Goal: Transaction & Acquisition: Purchase product/service

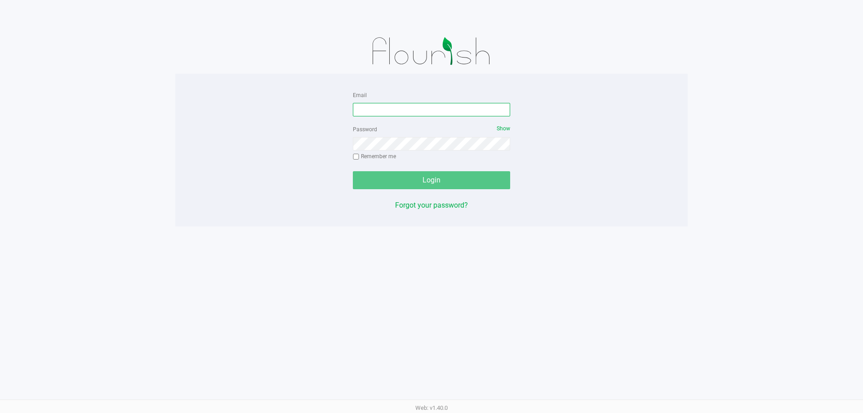
drag, startPoint x: 445, startPoint y: 109, endPoint x: 453, endPoint y: 113, distance: 8.9
click at [445, 109] on input "Email" at bounding box center [431, 109] width 157 height 13
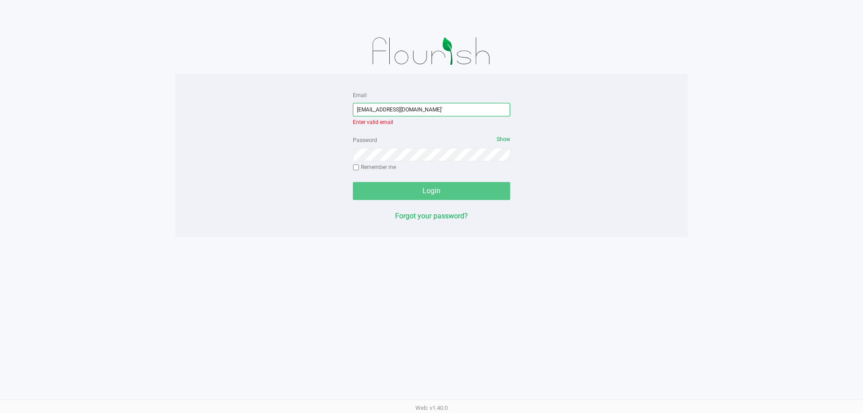
click at [434, 106] on input "[EMAIL_ADDRESS][DOMAIN_NAME]`" at bounding box center [431, 109] width 157 height 13
type input "[EMAIL_ADDRESS][DOMAIN_NAME]"
click at [364, 107] on input "[EMAIL_ADDRESS][DOMAIN_NAME]" at bounding box center [431, 109] width 157 height 13
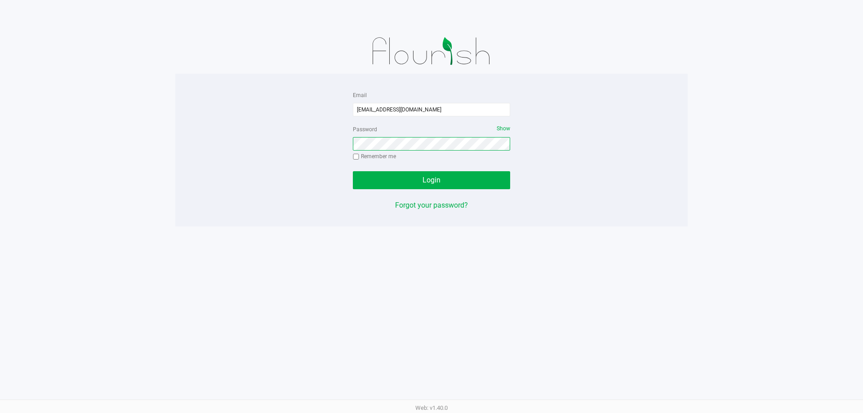
click at [408, 153] on div "Password Show Remember me" at bounding box center [431, 144] width 157 height 40
click at [416, 178] on button "Login" at bounding box center [431, 180] width 157 height 18
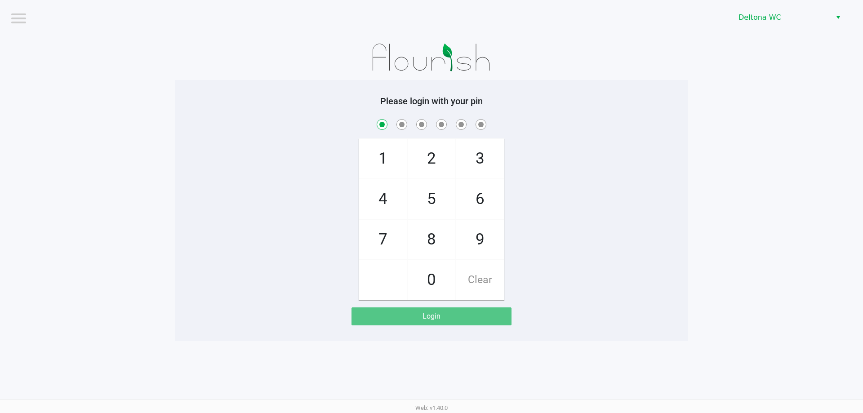
checkbox input "true"
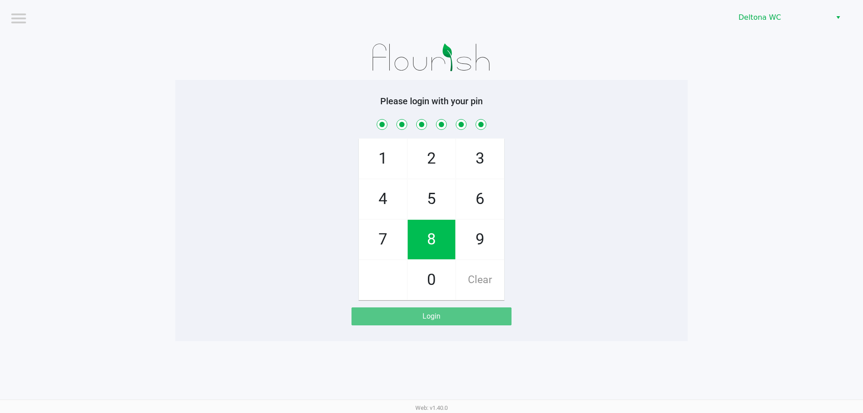
checkbox input "true"
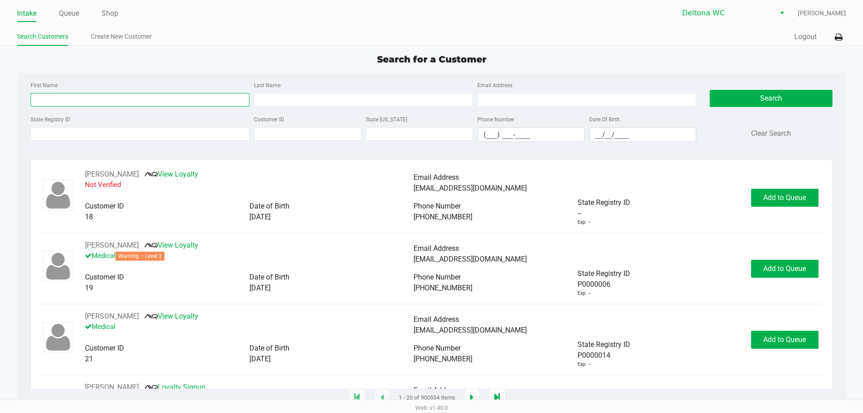
click at [129, 102] on input "First Name" at bounding box center [140, 99] width 219 height 13
type input "[PERSON_NAME]"
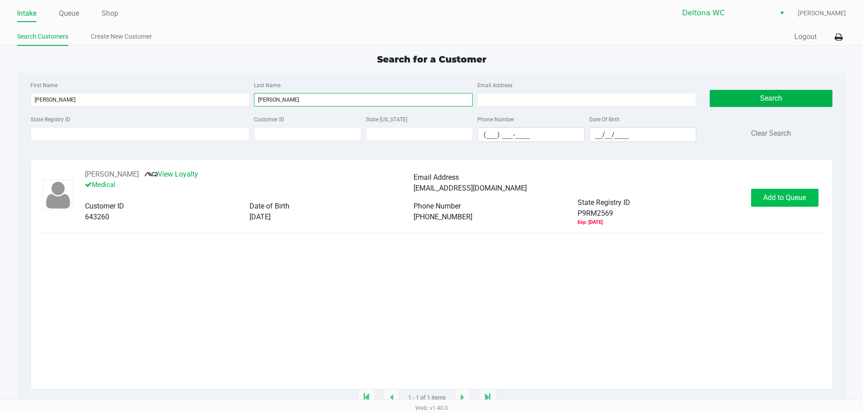
type input "[PERSON_NAME]"
click at [798, 200] on span "Add to Queue" at bounding box center [784, 197] width 43 height 9
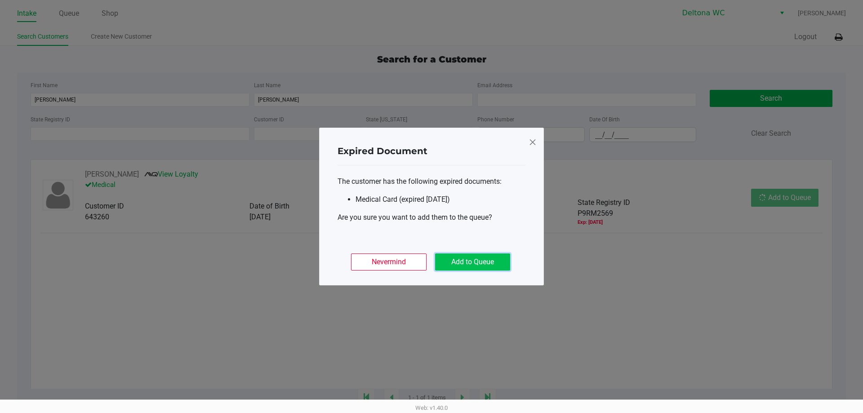
click at [461, 261] on button "Add to Queue" at bounding box center [472, 261] width 75 height 17
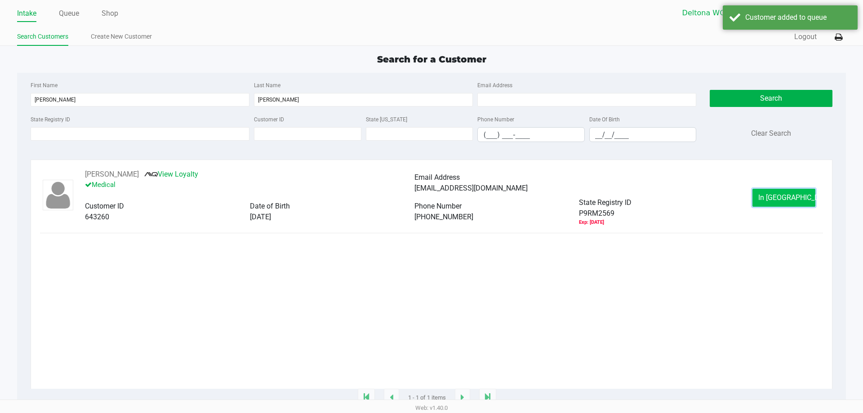
click at [785, 203] on button "In [GEOGRAPHIC_DATA]" at bounding box center [783, 198] width 63 height 18
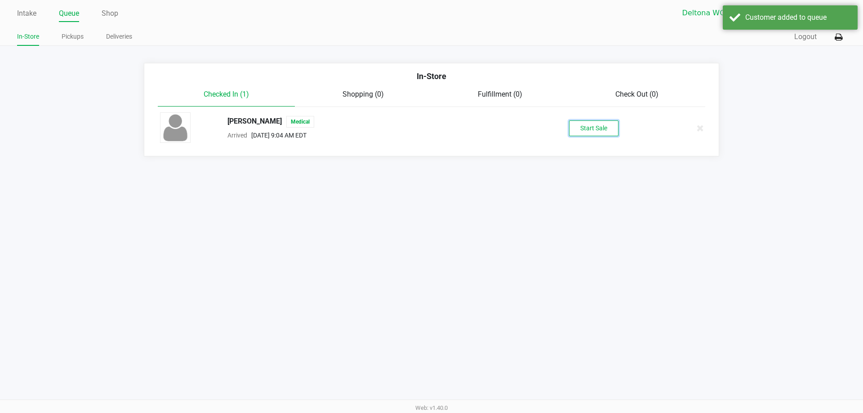
click at [611, 135] on button "Start Sale" at bounding box center [593, 128] width 49 height 16
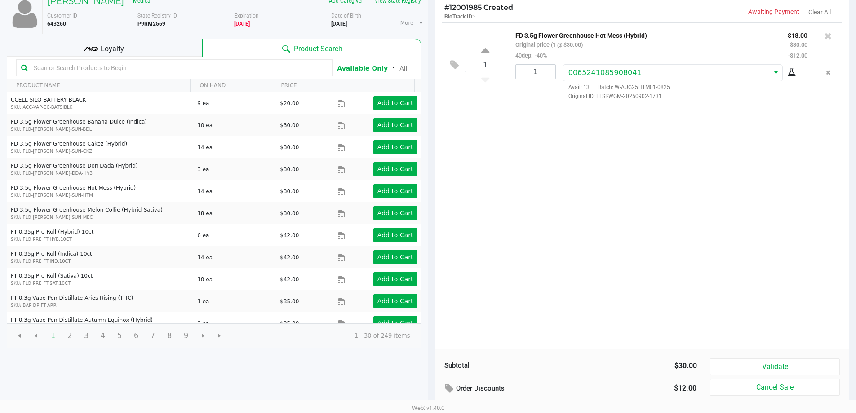
scroll to position [92, 0]
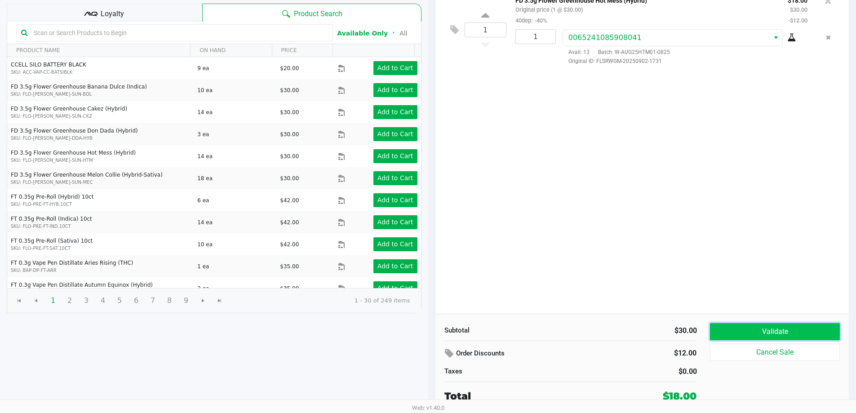
click at [753, 331] on button "Validate" at bounding box center [774, 331] width 129 height 17
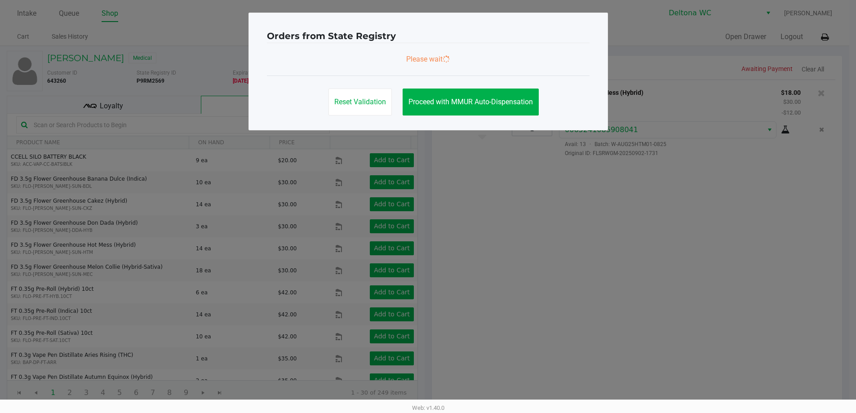
scroll to position [0, 0]
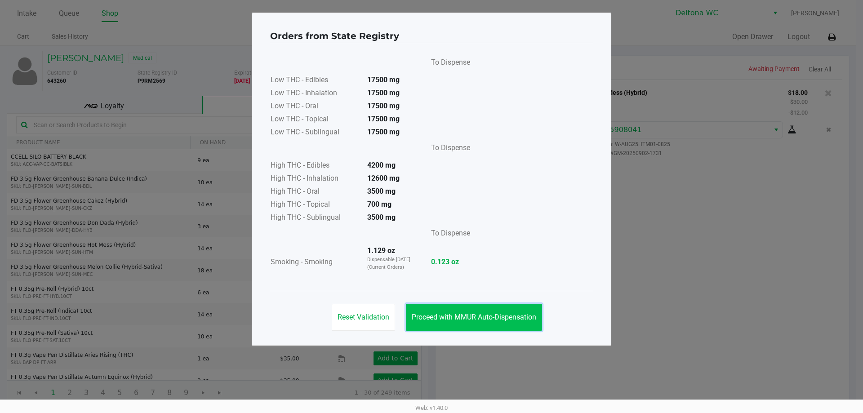
click at [496, 317] on span "Proceed with MMUR Auto-Dispensation" at bounding box center [474, 317] width 124 height 9
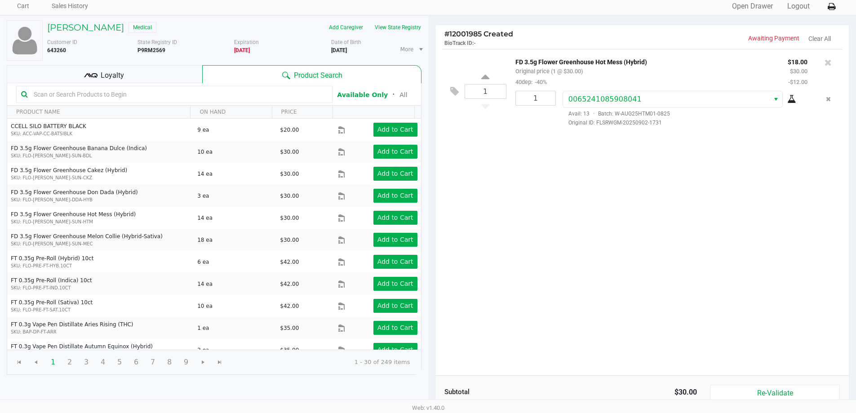
scroll to position [92, 0]
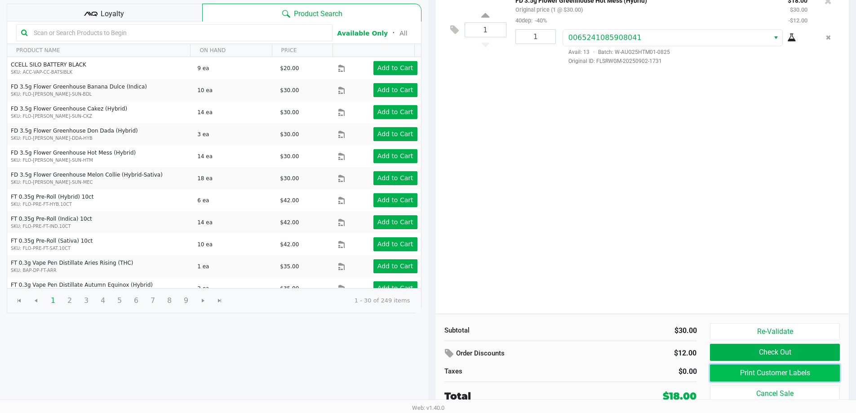
click at [802, 378] on button "Print Customer Labels" at bounding box center [774, 372] width 129 height 17
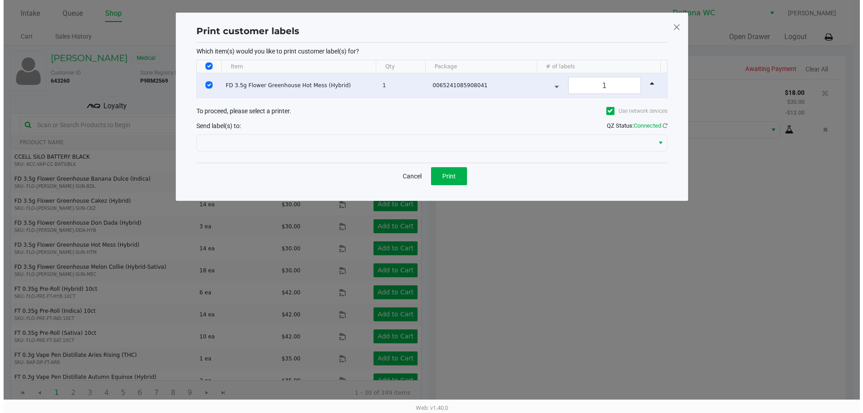
scroll to position [0, 0]
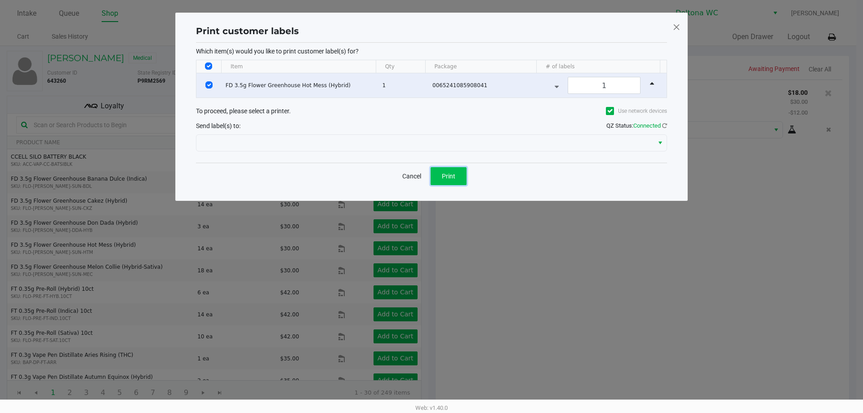
click at [457, 176] on button "Print" at bounding box center [448, 176] width 36 height 18
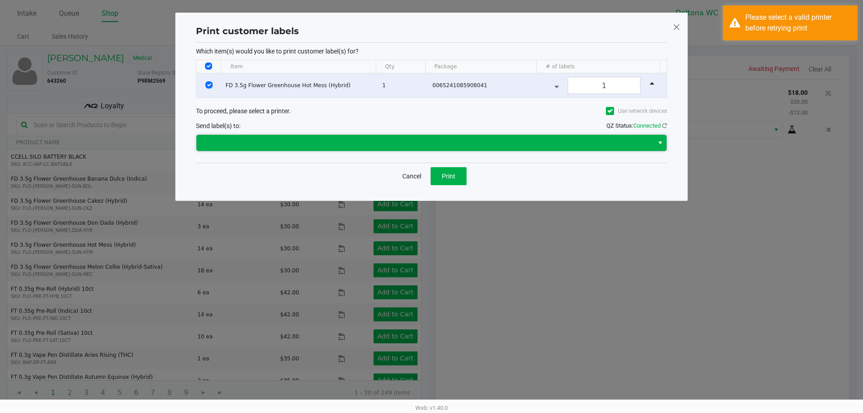
click at [392, 140] on span at bounding box center [425, 143] width 446 height 11
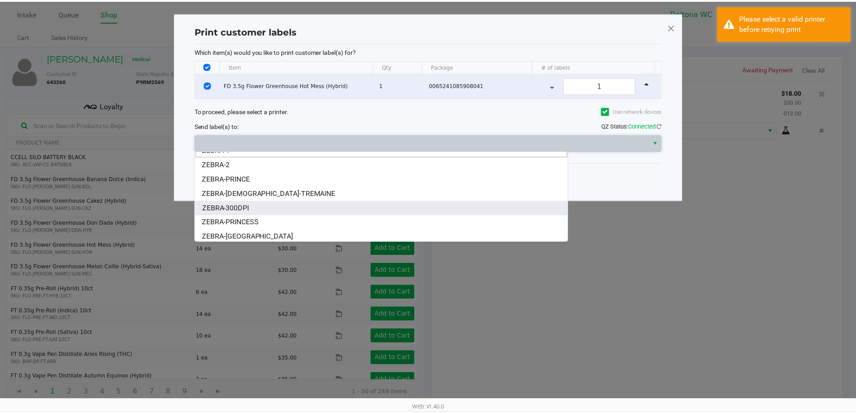
scroll to position [11, 0]
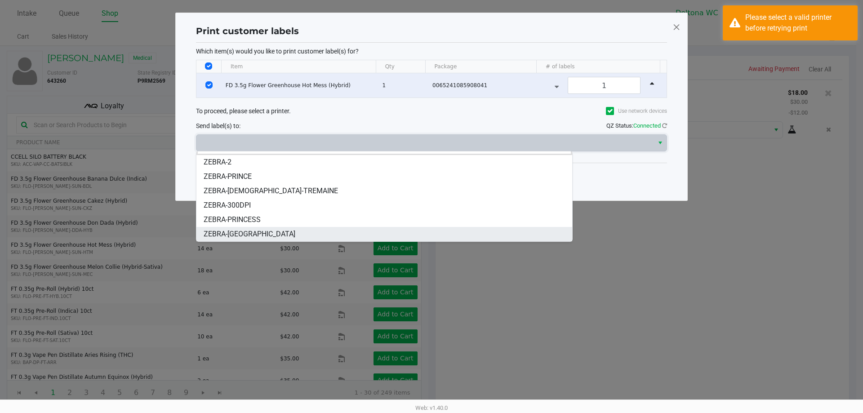
click at [345, 232] on li "ZEBRA-[GEOGRAPHIC_DATA]" at bounding box center [384, 234] width 376 height 14
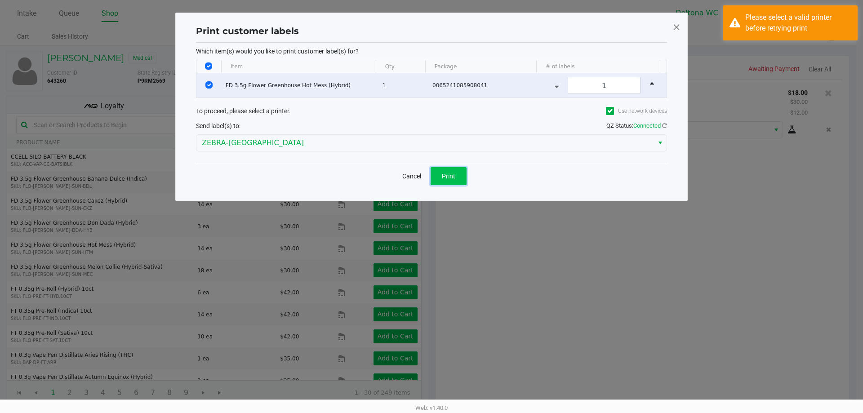
click at [451, 180] on button "Print" at bounding box center [448, 176] width 36 height 18
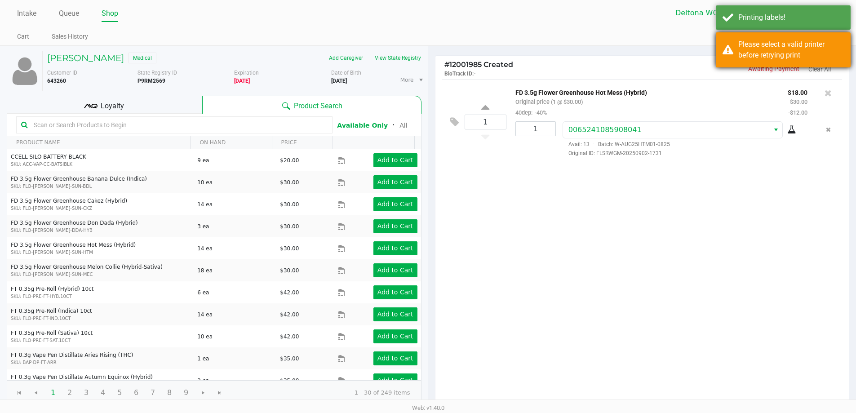
click at [785, 53] on div "Please select a valid printer before retrying print" at bounding box center [791, 50] width 106 height 22
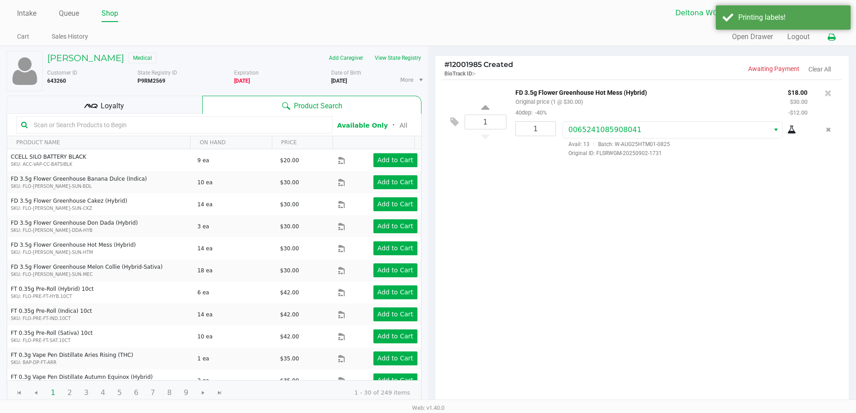
click at [831, 38] on icon at bounding box center [832, 37] width 8 height 6
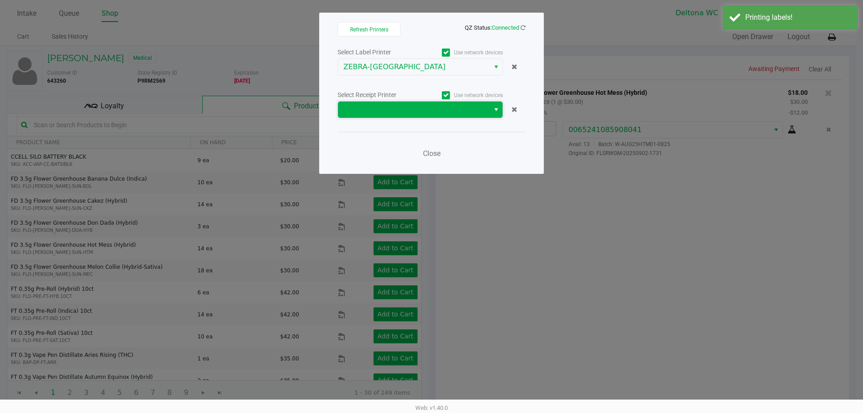
click at [420, 106] on span at bounding box center [413, 109] width 141 height 11
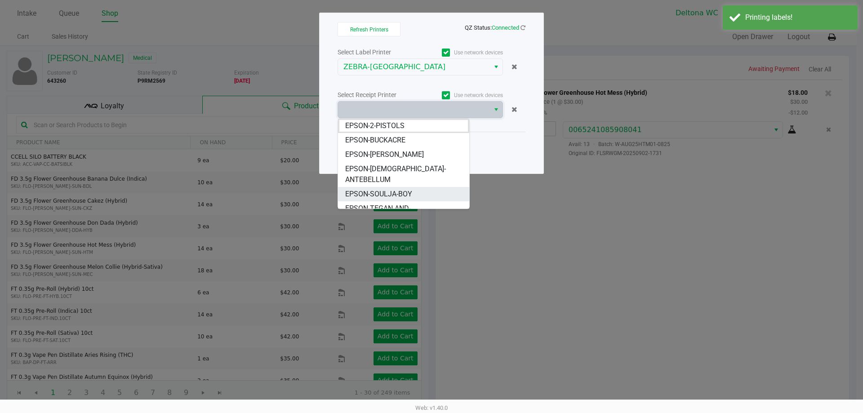
click at [406, 189] on span "EPSON-SOULJA-BOY" at bounding box center [378, 194] width 67 height 11
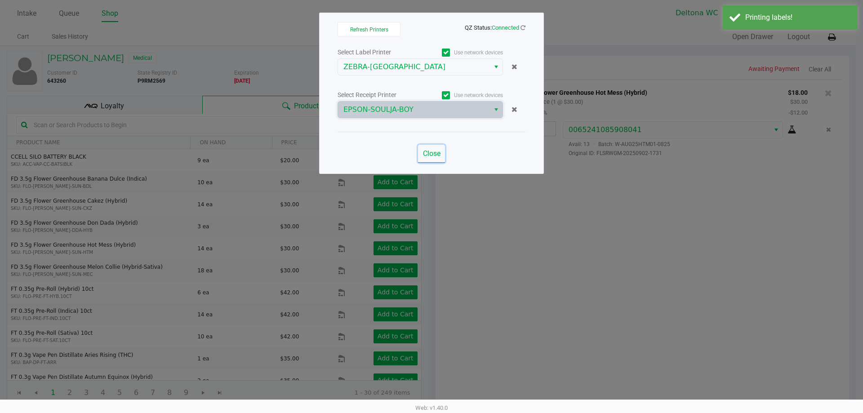
click at [430, 151] on span "Close" at bounding box center [432, 153] width 18 height 9
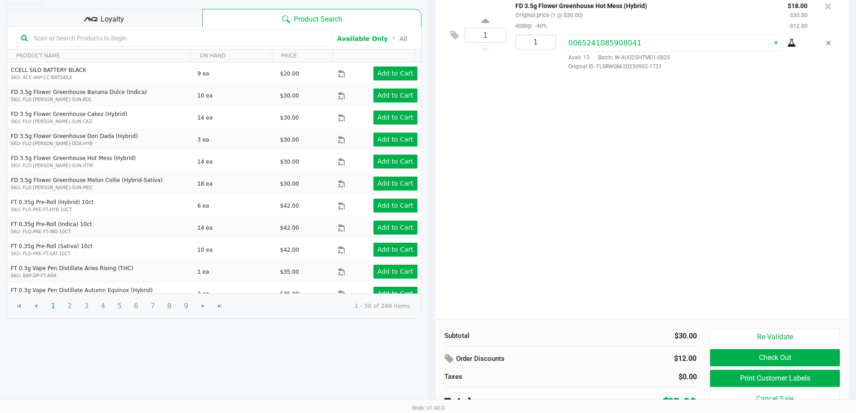
scroll to position [92, 0]
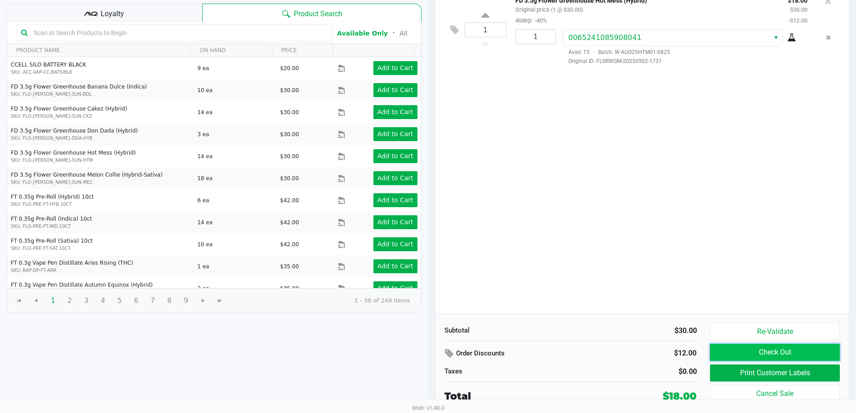
click at [764, 351] on button "Check Out" at bounding box center [774, 352] width 129 height 17
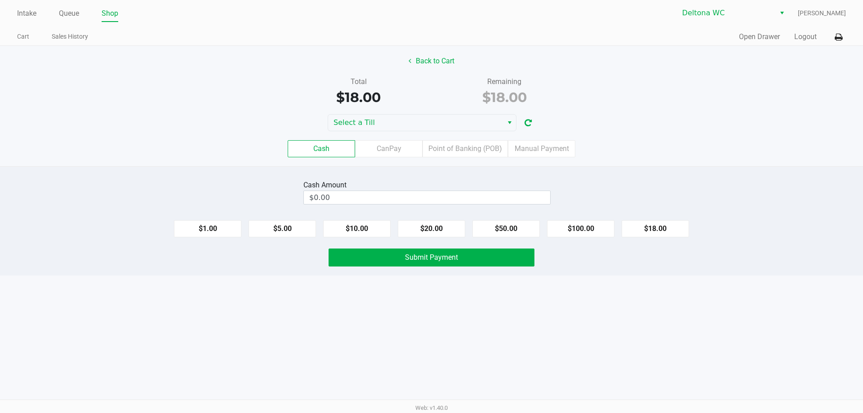
click at [643, 180] on div "Cash Amount $0.00" at bounding box center [431, 192] width 876 height 28
click at [467, 144] on label "Point of Banking (POB)" at bounding box center [464, 148] width 85 height 17
click at [0, 0] on 7 "Point of Banking (POB)" at bounding box center [0, 0] width 0 height 0
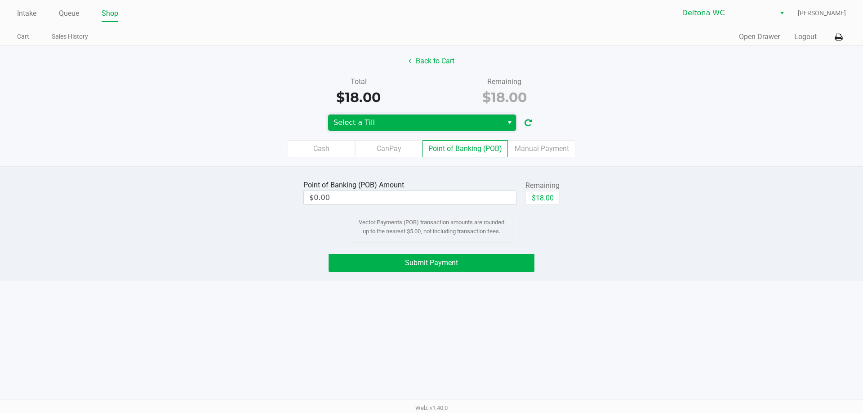
click at [464, 122] on span "Select a Till" at bounding box center [415, 122] width 164 height 11
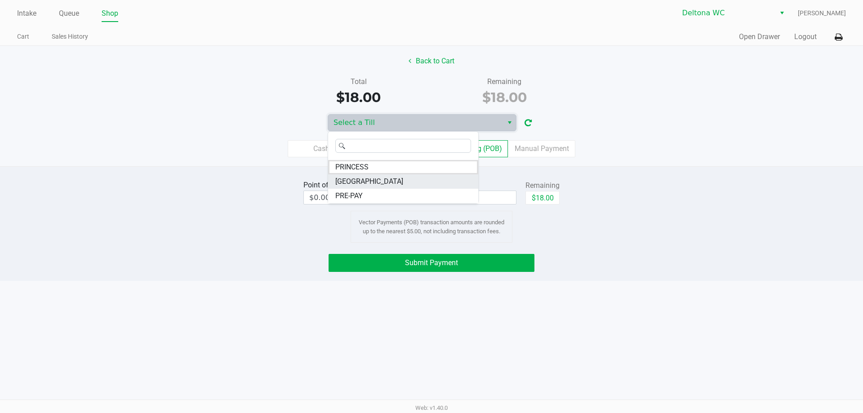
click at [367, 185] on li "[GEOGRAPHIC_DATA]" at bounding box center [403, 181] width 150 height 14
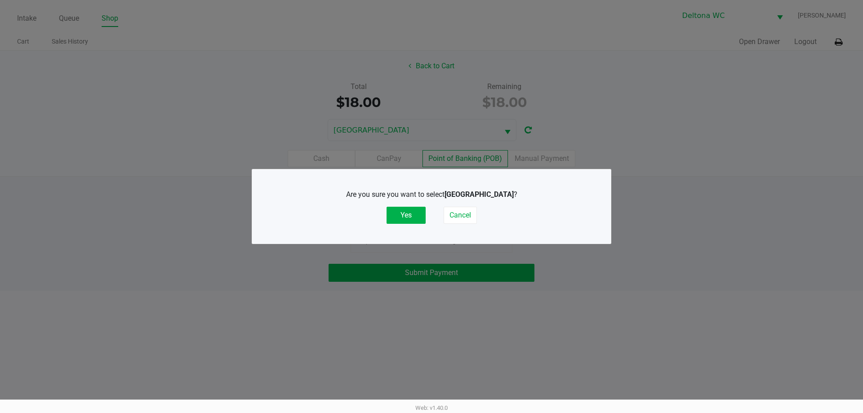
click at [410, 206] on div "Are you sure you want to select [GEOGRAPHIC_DATA] ? Yes Cancel" at bounding box center [431, 206] width 323 height 35
click at [410, 212] on button "Yes" at bounding box center [405, 215] width 39 height 17
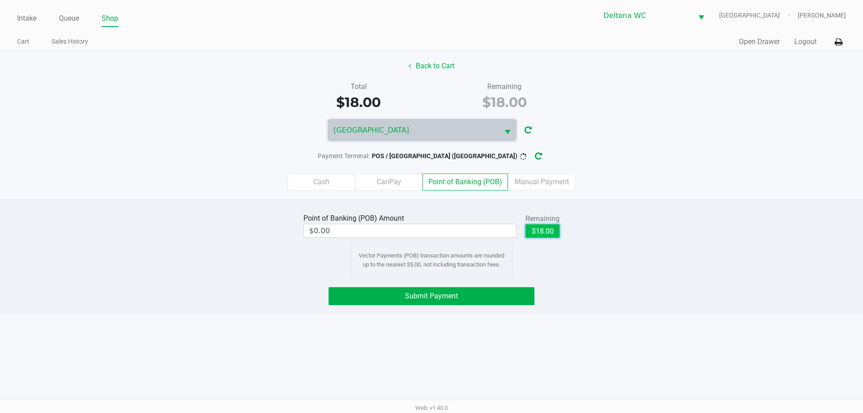
click at [554, 233] on button "$18.00" at bounding box center [542, 230] width 34 height 13
type input "$18.00"
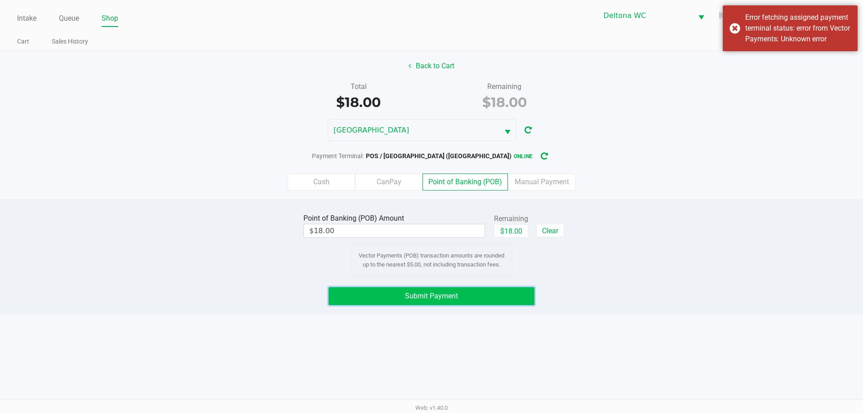
click at [507, 297] on button "Submit Payment" at bounding box center [431, 296] width 206 height 18
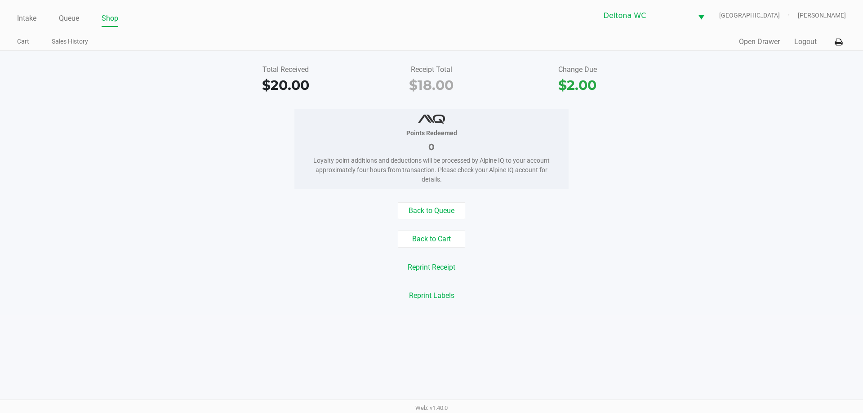
click at [801, 43] on button "Logout" at bounding box center [805, 41] width 22 height 11
click at [798, 47] on button "Logout" at bounding box center [805, 41] width 22 height 11
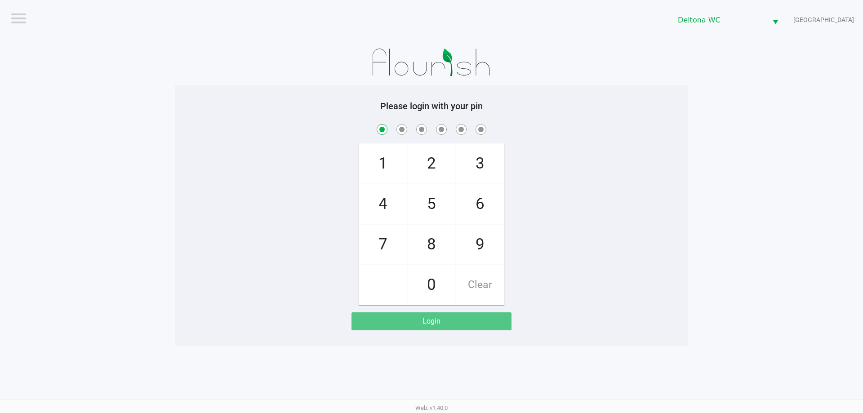
checkbox input "true"
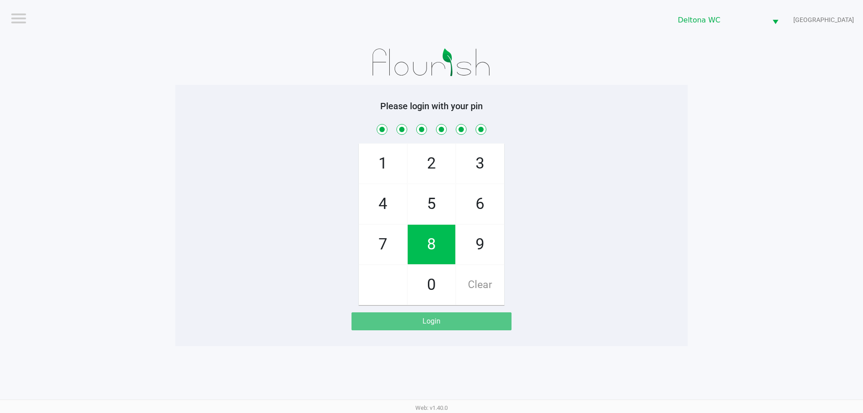
checkbox input "true"
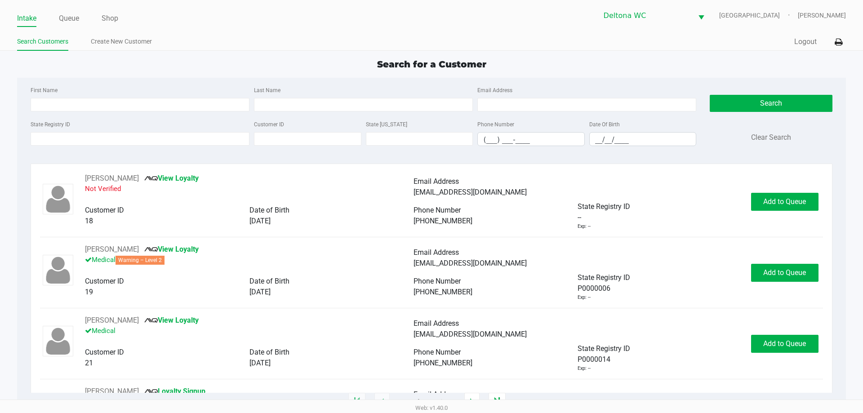
click at [160, 66] on div "Search for a Customer" at bounding box center [431, 64] width 842 height 13
click at [102, 106] on input "First Name" at bounding box center [140, 104] width 219 height 13
type input "[PERSON_NAME]"
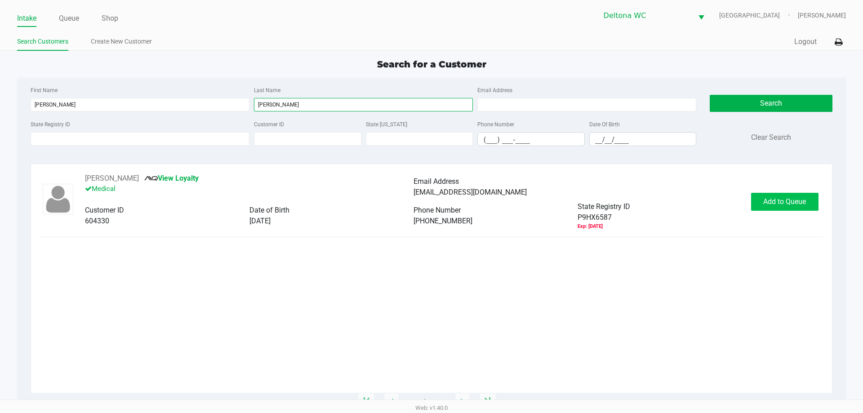
type input "[PERSON_NAME]"
click at [763, 205] on span "Add to Queue" at bounding box center [784, 201] width 43 height 9
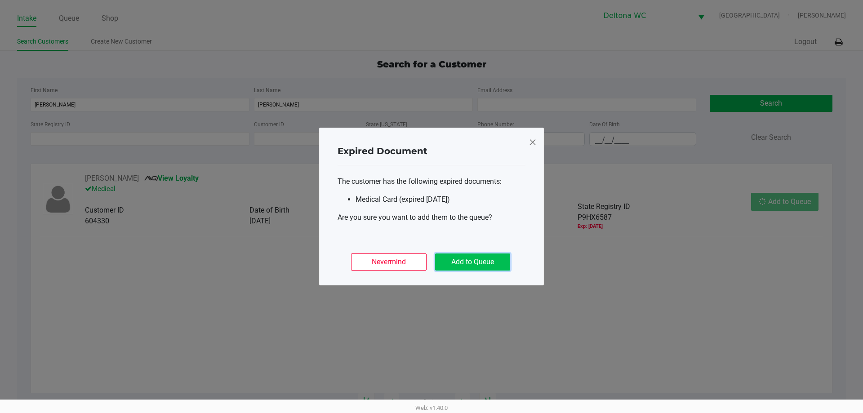
click at [486, 257] on button "Add to Queue" at bounding box center [472, 261] width 75 height 17
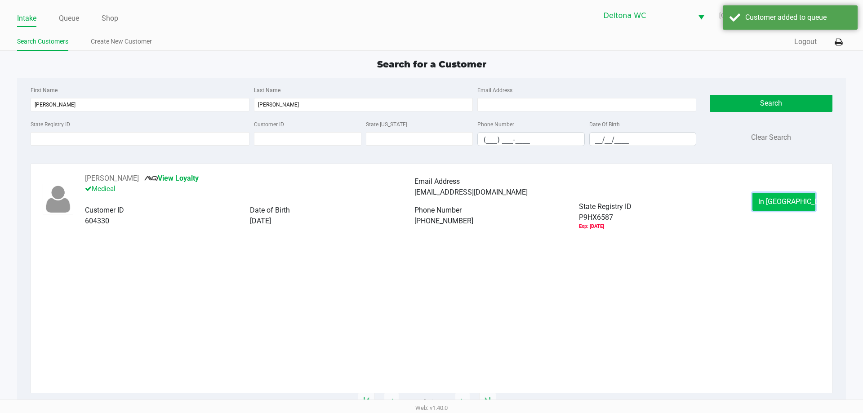
click at [754, 203] on button "In [GEOGRAPHIC_DATA]" at bounding box center [783, 202] width 63 height 18
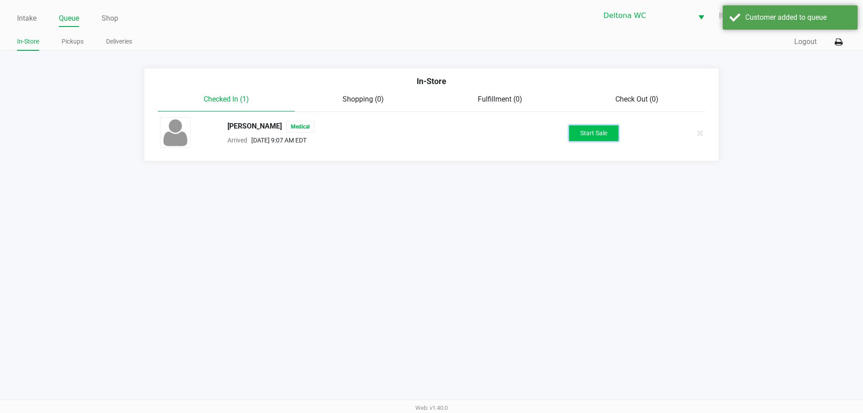
click at [584, 139] on button "Start Sale" at bounding box center [593, 133] width 49 height 16
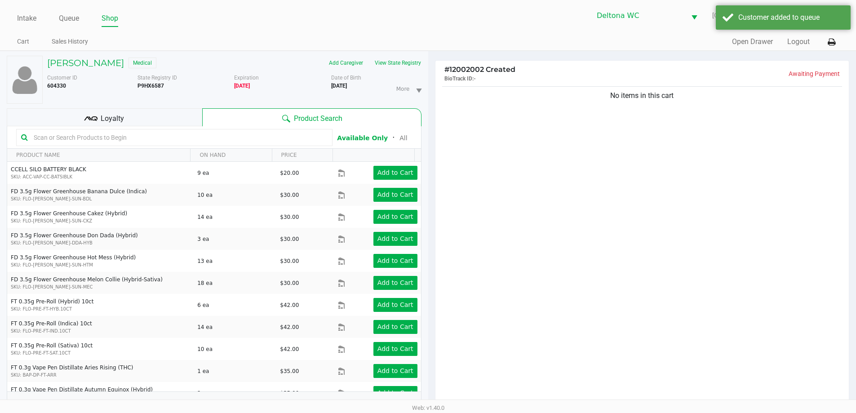
click at [145, 115] on div "Loyalty" at bounding box center [104, 117] width 195 height 18
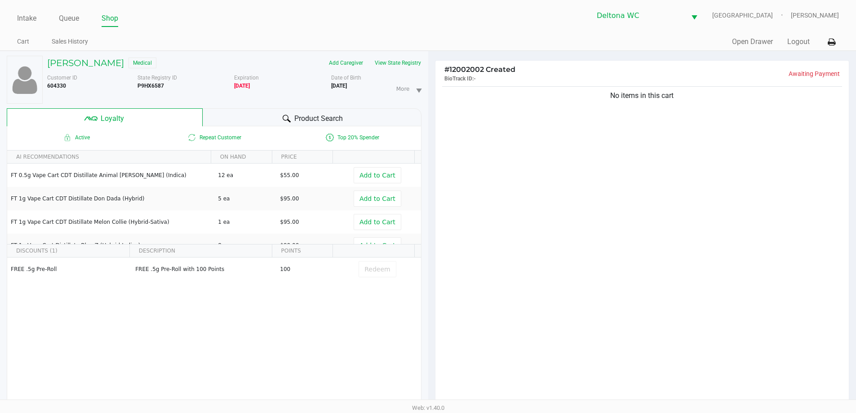
click at [441, 58] on div "# 12002002 Created BioTrack ID: - Awaiting Payment No items in this cart Subtot…" at bounding box center [642, 286] width 428 height 470
click at [223, 120] on div "Product Search" at bounding box center [312, 117] width 219 height 18
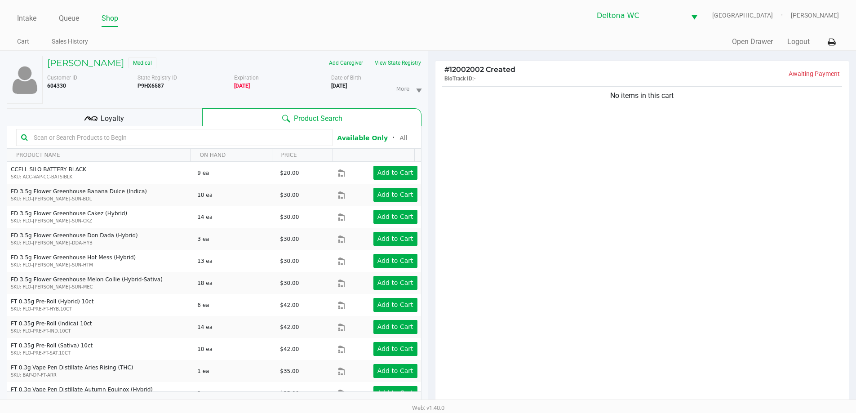
click at [149, 136] on input "text" at bounding box center [178, 137] width 297 height 13
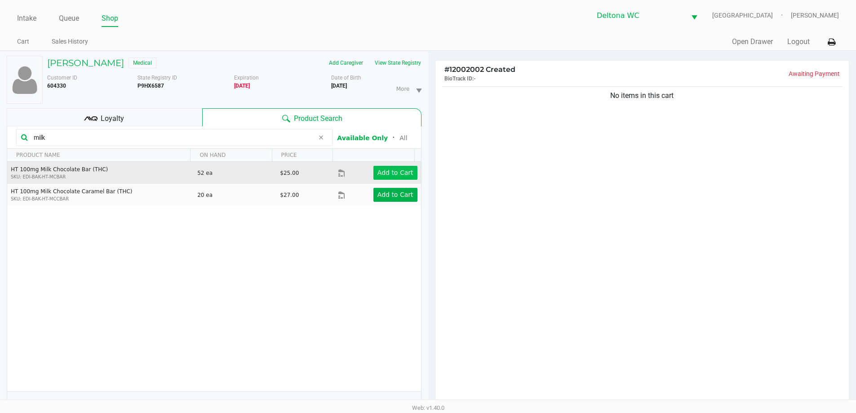
type input "milk"
click at [405, 175] on app-button-loader "Add to Cart" at bounding box center [395, 172] width 36 height 7
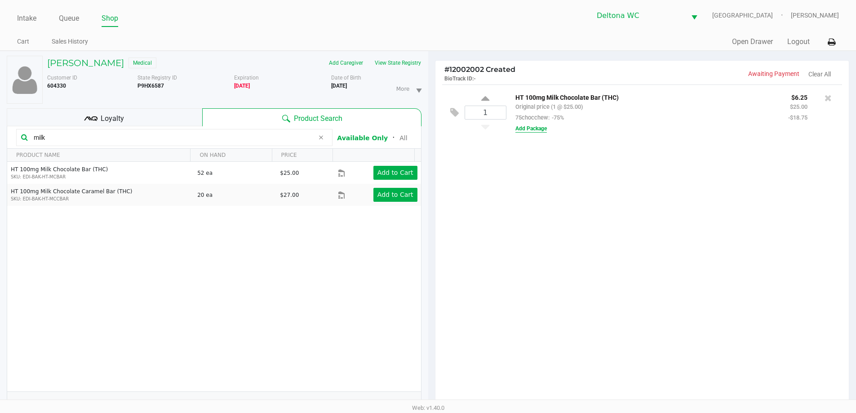
click at [541, 129] on button "Add Package" at bounding box center [530, 128] width 31 height 8
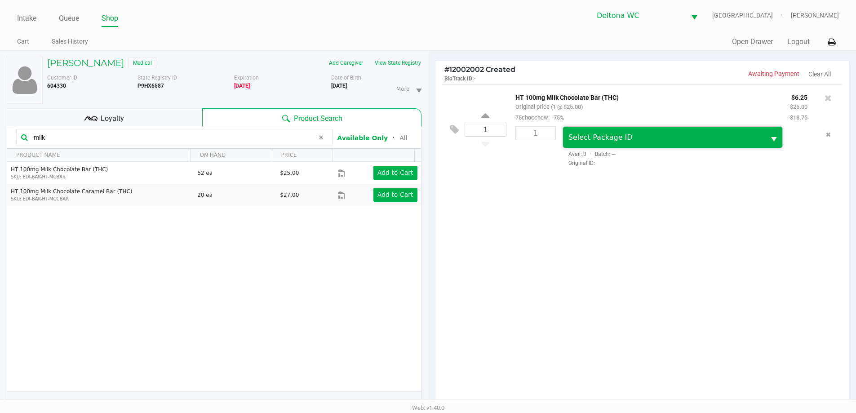
click at [575, 142] on span "Select Package ID" at bounding box center [600, 137] width 64 height 9
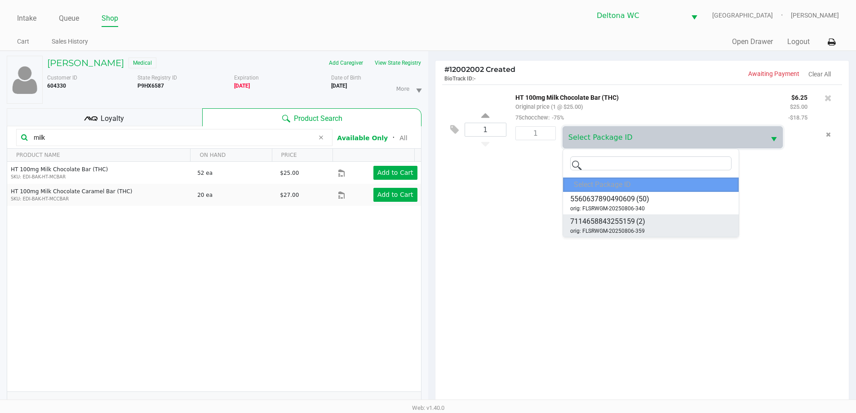
click at [607, 222] on span "7114658843255159" at bounding box center [602, 221] width 65 height 11
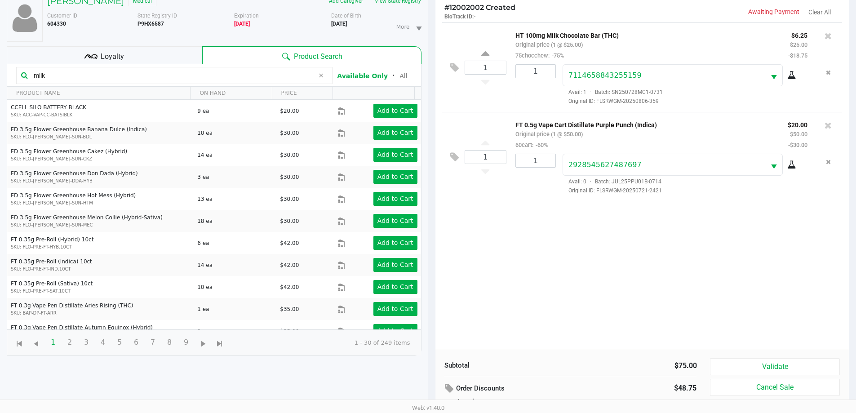
scroll to position [108, 0]
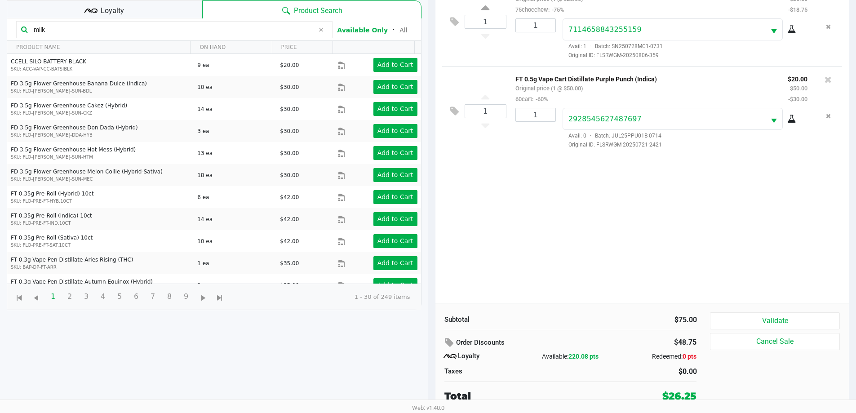
click at [130, 7] on div "Loyalty" at bounding box center [104, 9] width 195 height 18
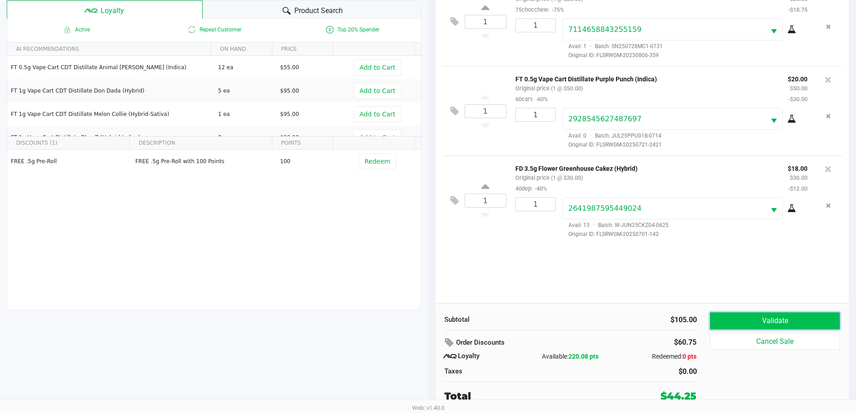
click at [758, 318] on button "Validate" at bounding box center [774, 320] width 129 height 17
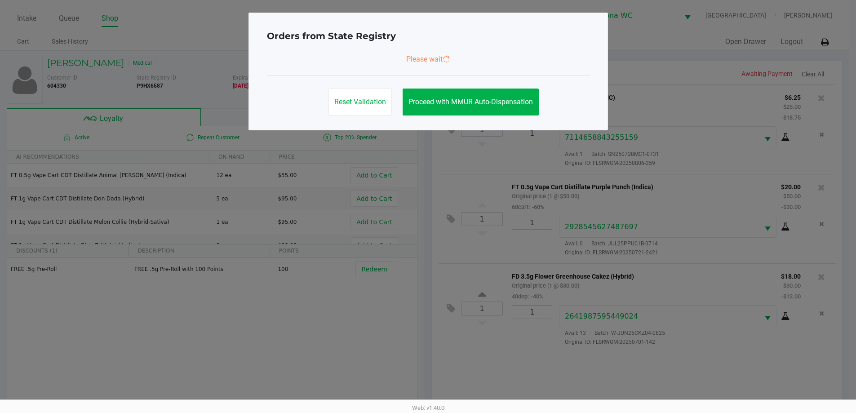
scroll to position [0, 0]
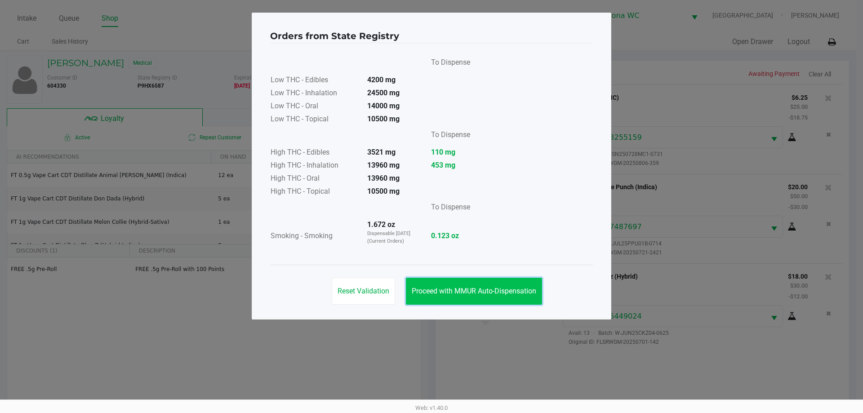
click at [510, 287] on span "Proceed with MMUR Auto-Dispensation" at bounding box center [474, 291] width 124 height 9
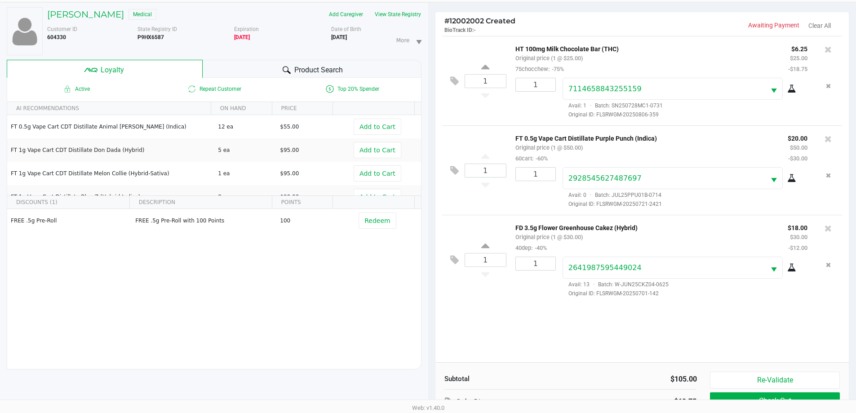
scroll to position [108, 0]
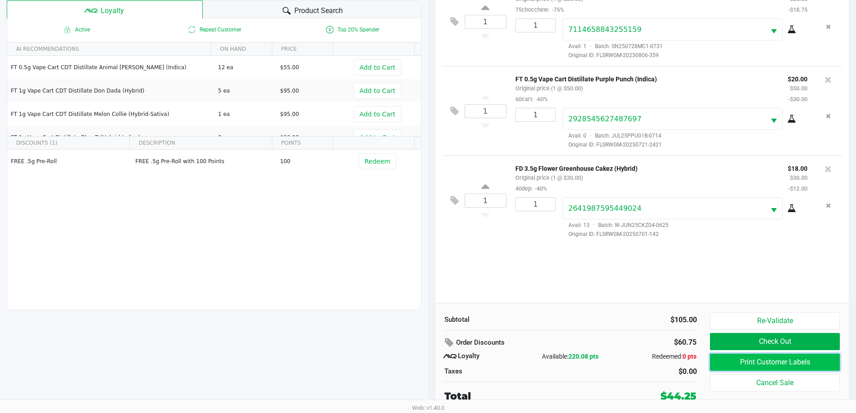
click at [802, 364] on button "Print Customer Labels" at bounding box center [774, 362] width 129 height 17
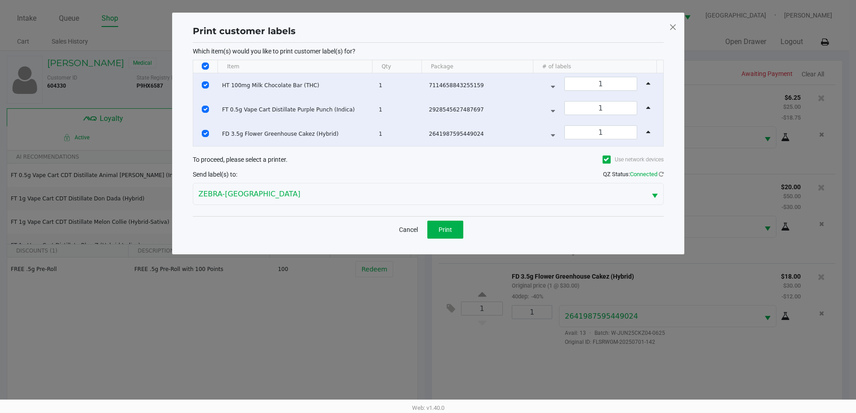
scroll to position [0, 0]
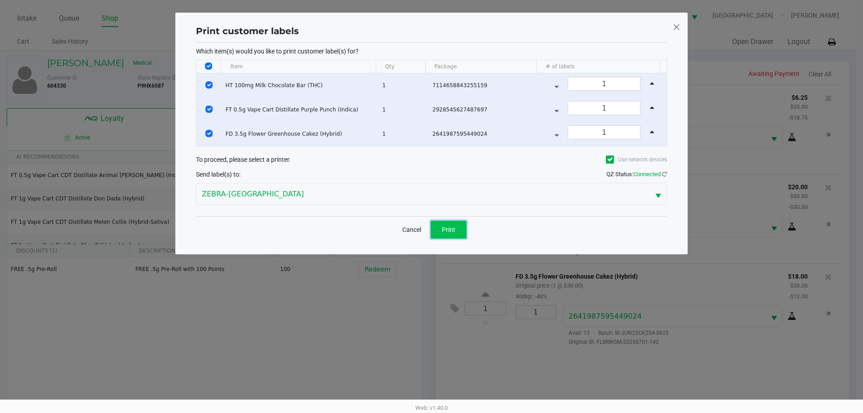
click at [463, 230] on button "Print" at bounding box center [448, 230] width 36 height 18
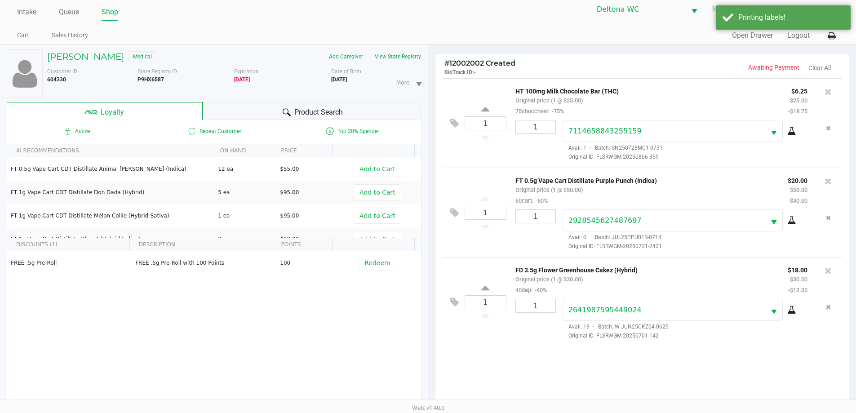
scroll to position [108, 0]
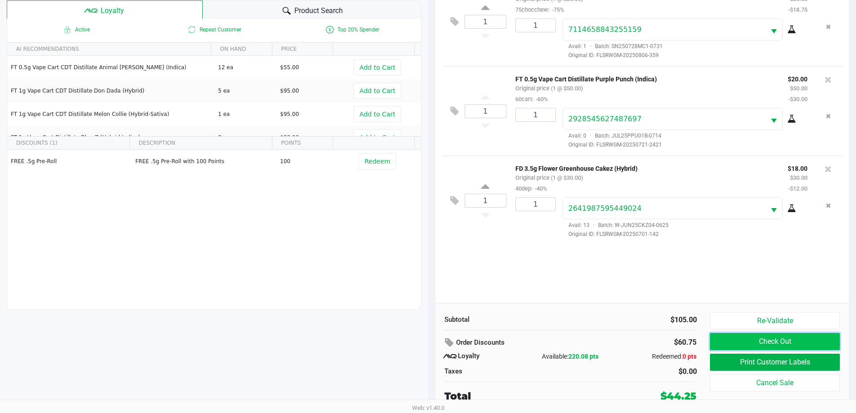
click at [727, 340] on button "Check Out" at bounding box center [774, 341] width 129 height 17
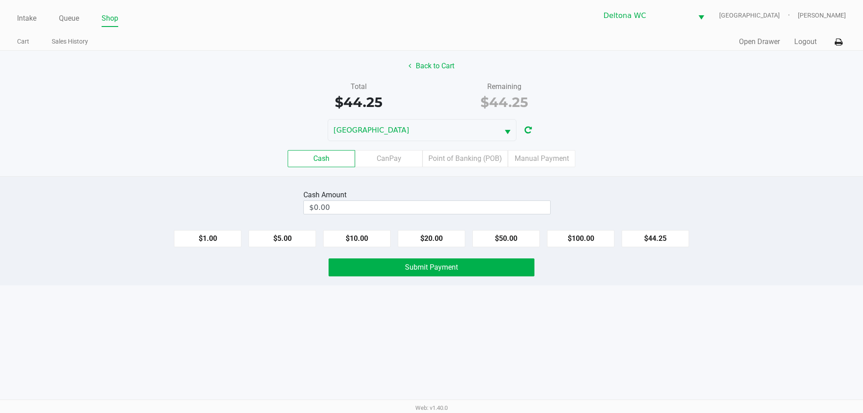
click at [464, 162] on label "Point of Banking (POB)" at bounding box center [464, 158] width 85 height 17
click at [0, 0] on 7 "Point of Banking (POB)" at bounding box center [0, 0] width 0 height 0
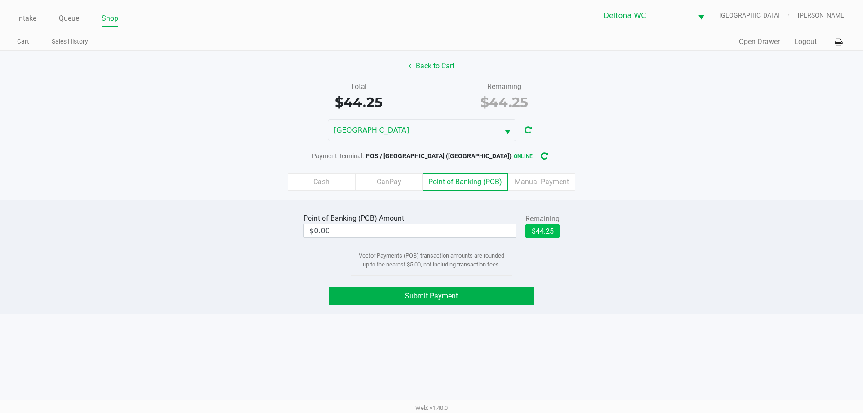
click at [549, 226] on button "$44.25" at bounding box center [542, 230] width 34 height 13
type input "$44.25"
click at [490, 295] on button "Submit Payment" at bounding box center [431, 296] width 206 height 18
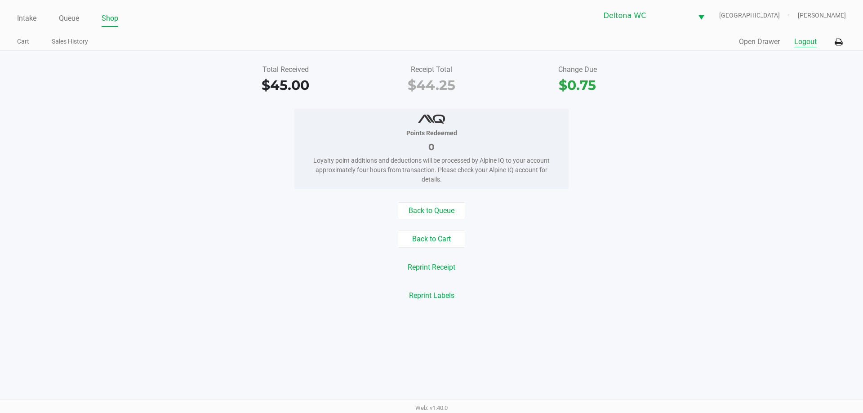
click at [800, 40] on button "Logout" at bounding box center [805, 41] width 22 height 11
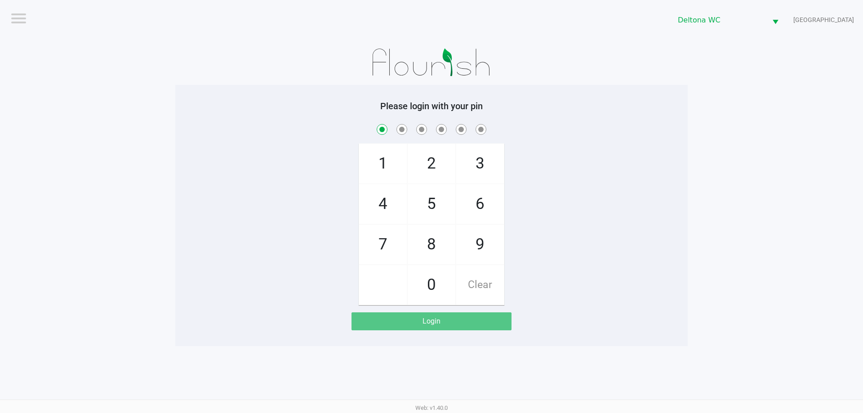
checkbox input "true"
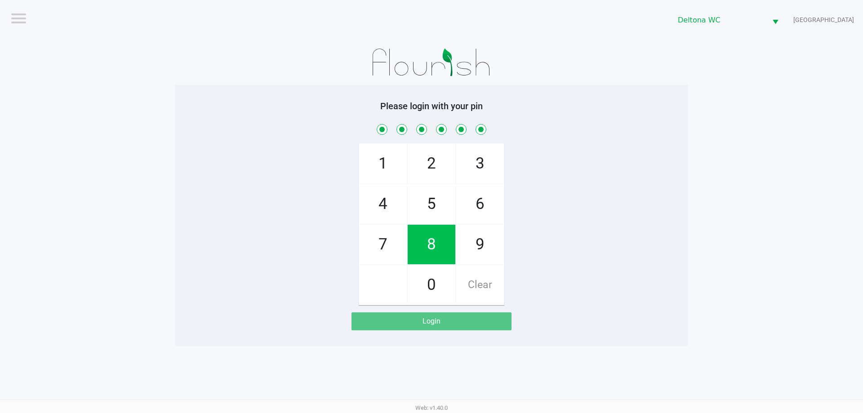
checkbox input "true"
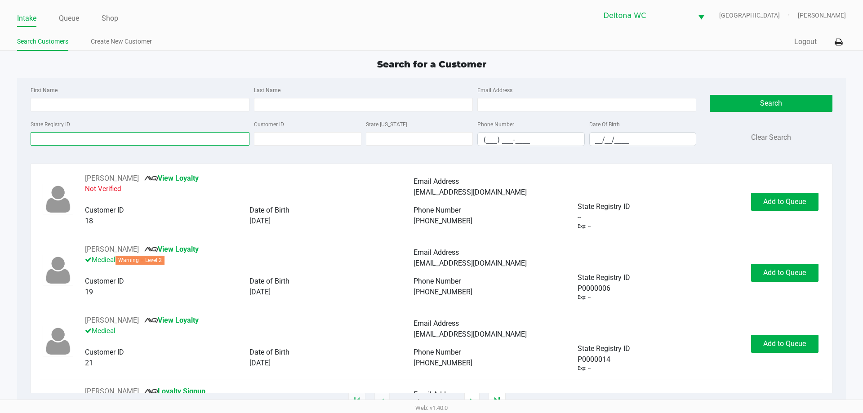
click at [102, 140] on input "State Registry ID" at bounding box center [140, 138] width 219 height 13
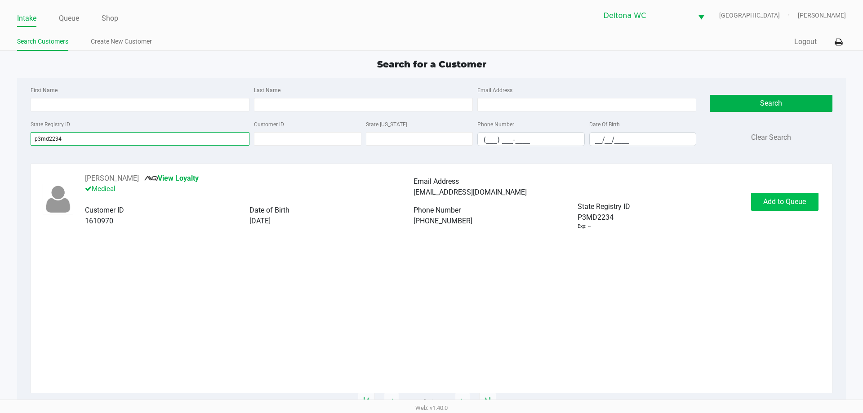
type input "p3md2234"
click at [762, 197] on button "Add to Queue" at bounding box center [784, 202] width 67 height 18
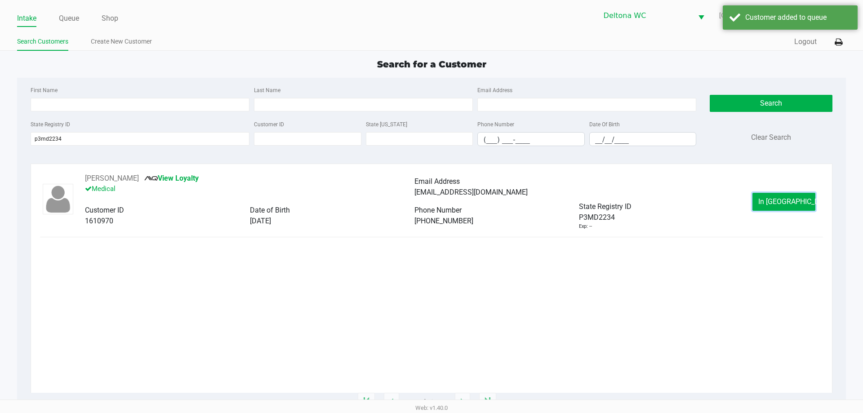
click at [771, 202] on span "In [GEOGRAPHIC_DATA]" at bounding box center [795, 201] width 75 height 9
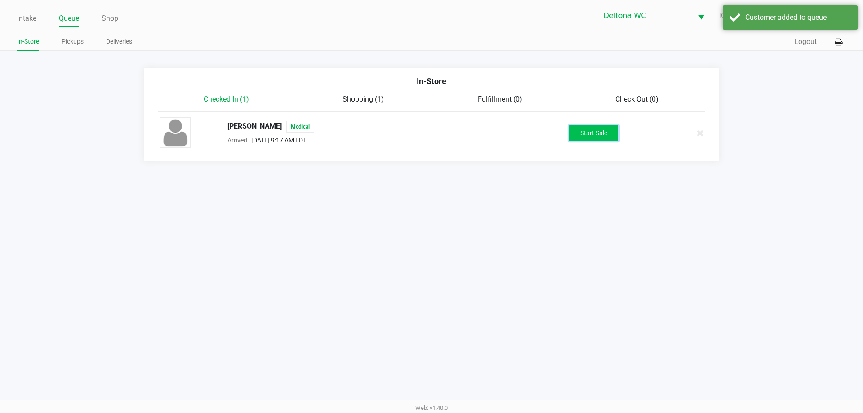
click at [583, 131] on button "Start Sale" at bounding box center [593, 133] width 49 height 16
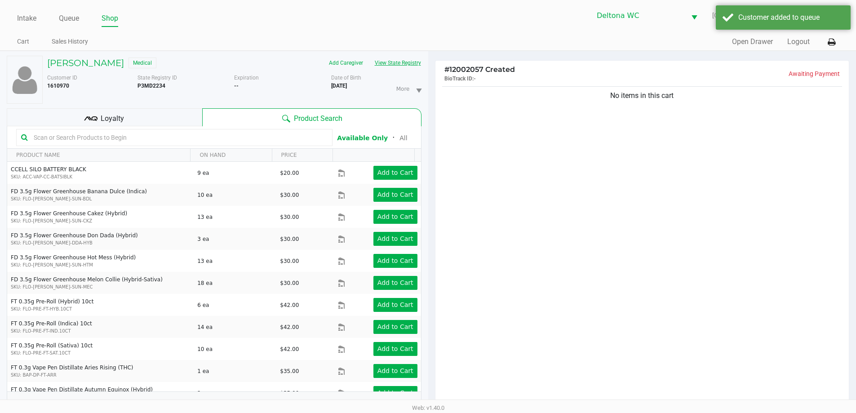
click at [399, 63] on button "View State Registry" at bounding box center [395, 63] width 53 height 14
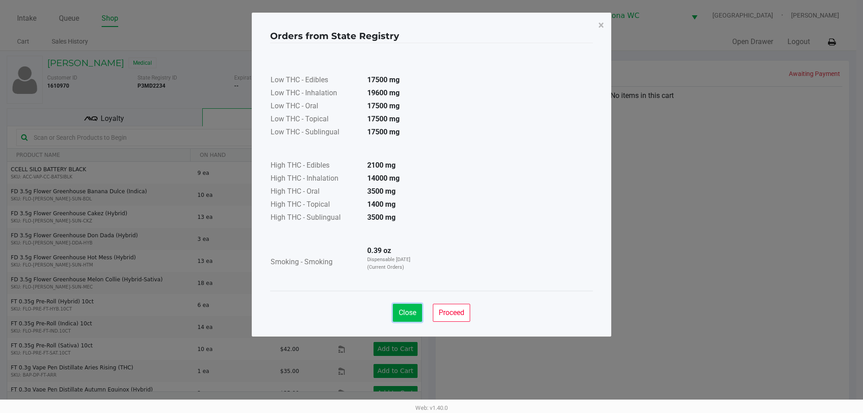
click at [406, 318] on button "Close" at bounding box center [407, 313] width 29 height 18
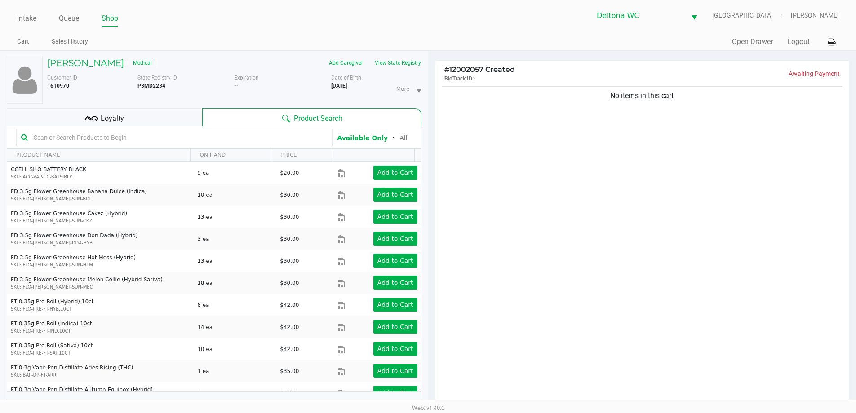
click at [150, 112] on div "Loyalty" at bounding box center [104, 117] width 195 height 18
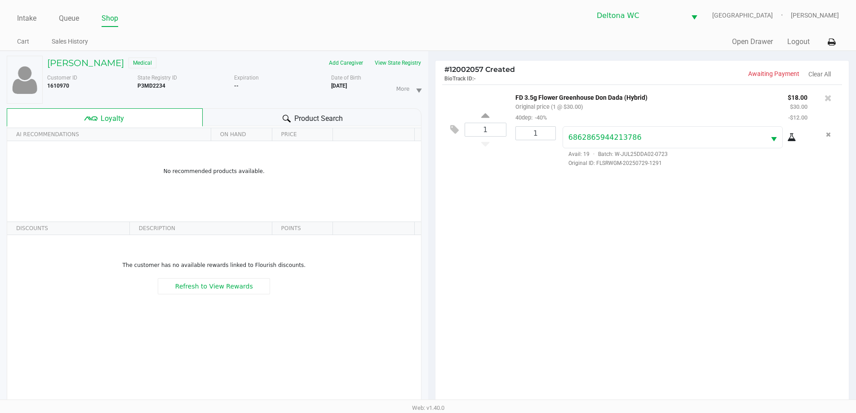
click at [145, 87] on b "P3MD2234" at bounding box center [152, 86] width 28 height 6
copy b "P3MD2234"
click at [347, 83] on b "[DATE]" at bounding box center [339, 86] width 16 height 6
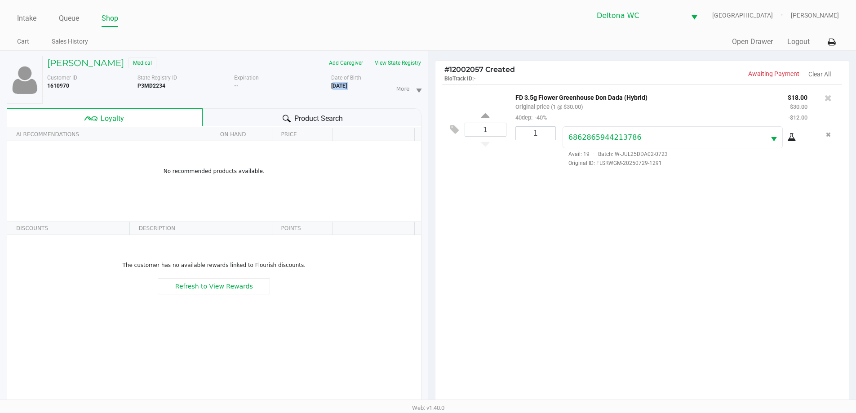
click at [347, 83] on b "[DATE]" at bounding box center [339, 86] width 16 height 6
copy div "[DATE]"
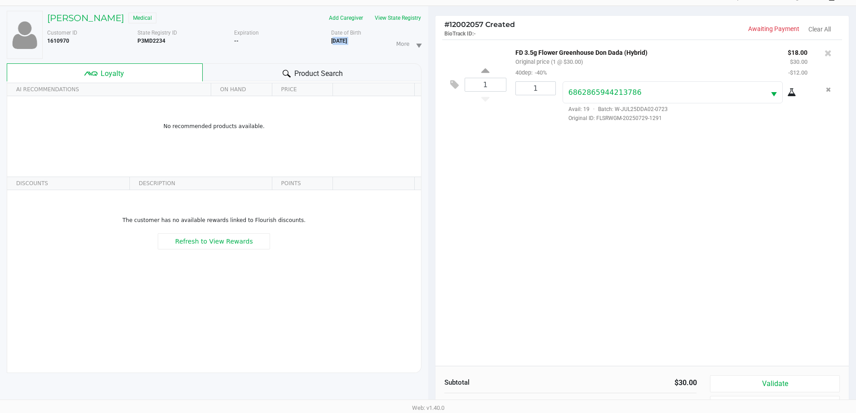
scroll to position [97, 0]
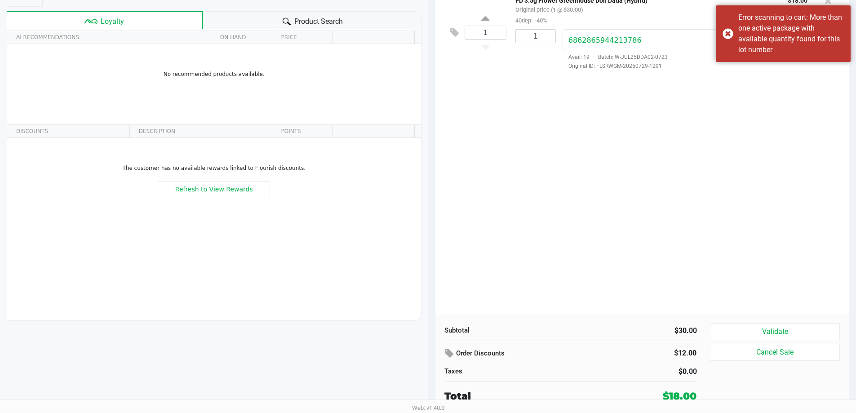
click at [270, 23] on div "Product Search" at bounding box center [312, 20] width 219 height 18
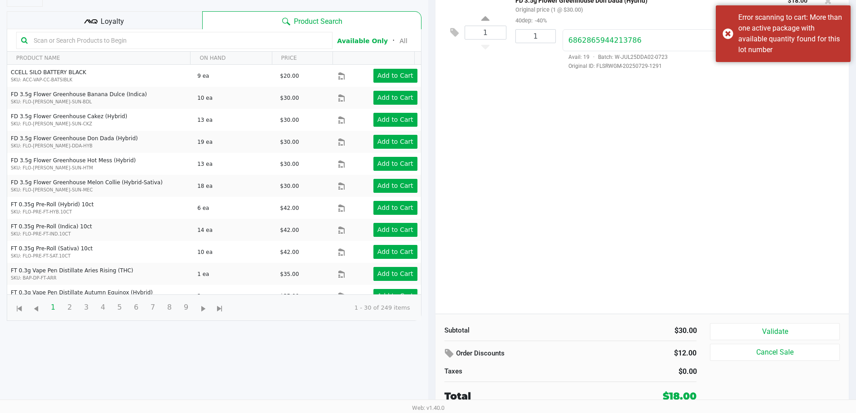
click at [212, 44] on input "text" at bounding box center [178, 40] width 297 height 13
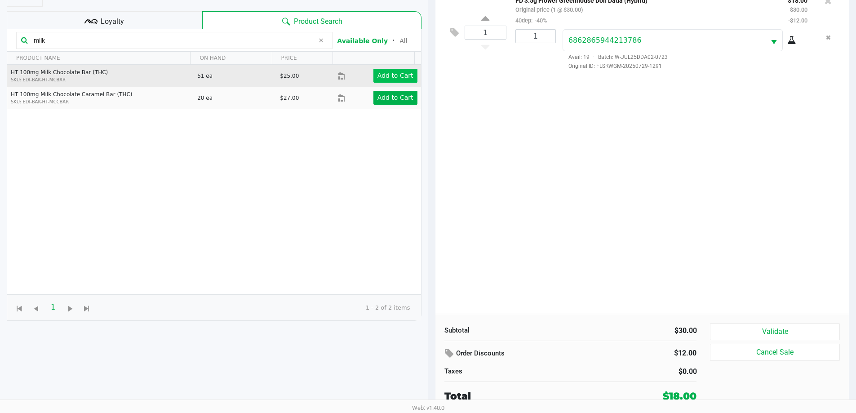
type input "milk"
click at [388, 79] on app-button-loader "Add to Cart" at bounding box center [395, 75] width 36 height 7
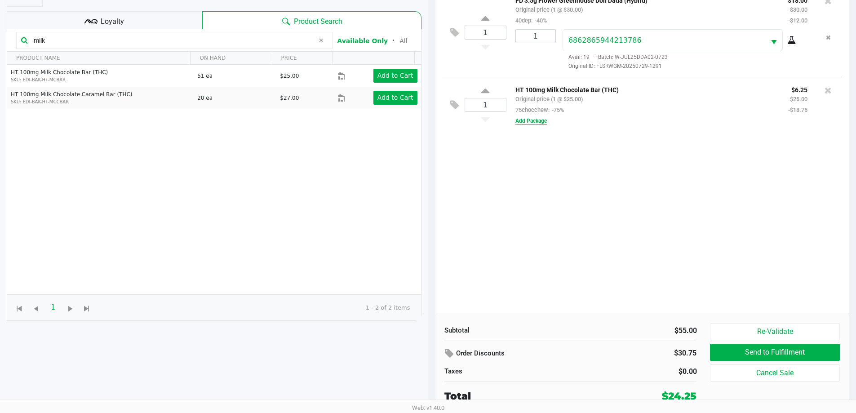
click at [532, 123] on button "Add Package" at bounding box center [530, 121] width 31 height 8
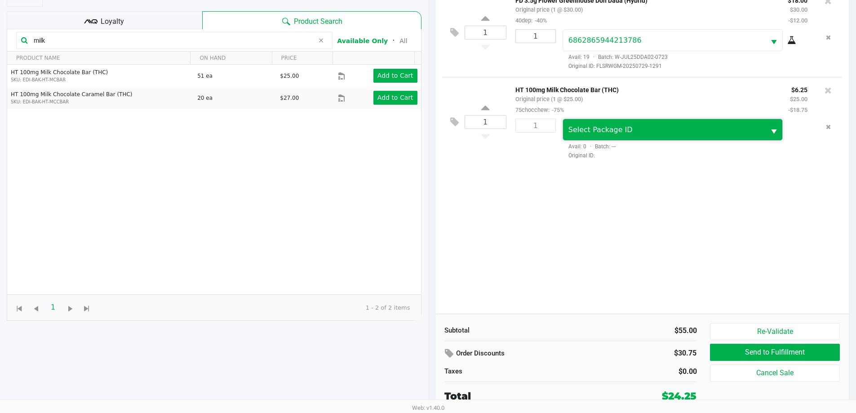
click at [590, 129] on span "Select Package ID" at bounding box center [600, 129] width 64 height 9
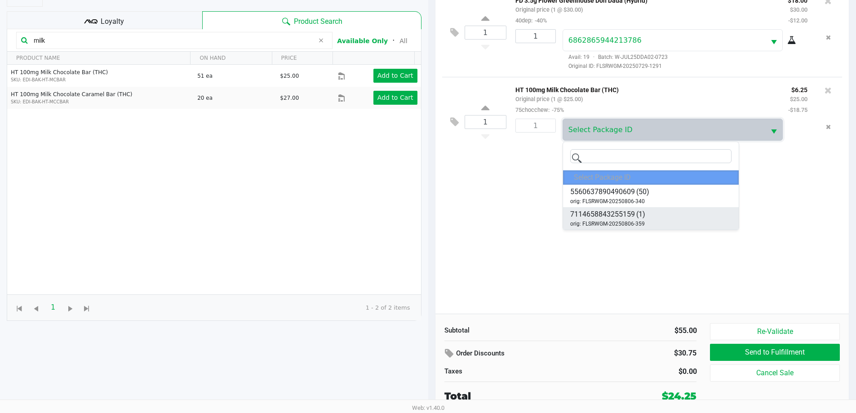
click at [638, 217] on span "(1)" at bounding box center [640, 214] width 9 height 11
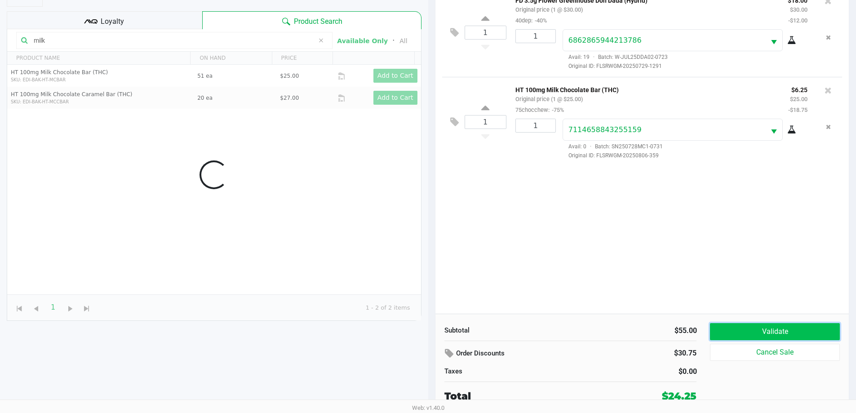
click at [764, 332] on button "Validate" at bounding box center [774, 331] width 129 height 17
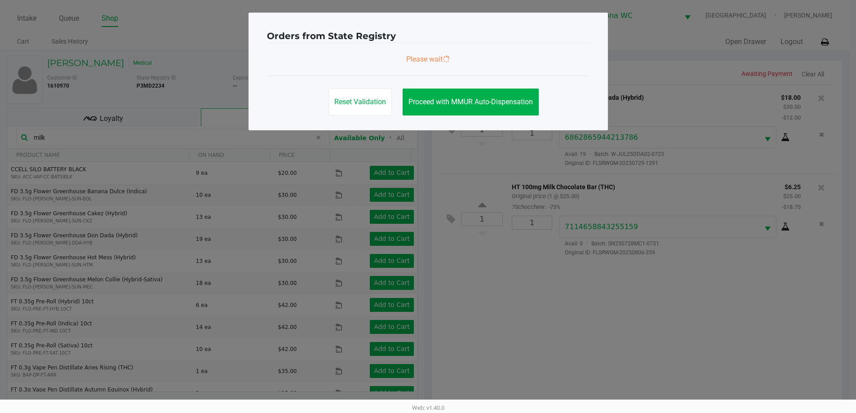
scroll to position [0, 0]
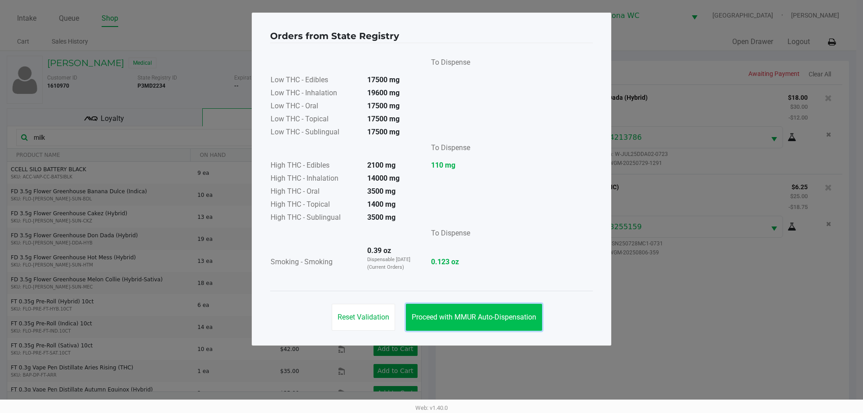
click at [487, 330] on button "Proceed with MMUR Auto-Dispensation" at bounding box center [474, 317] width 136 height 27
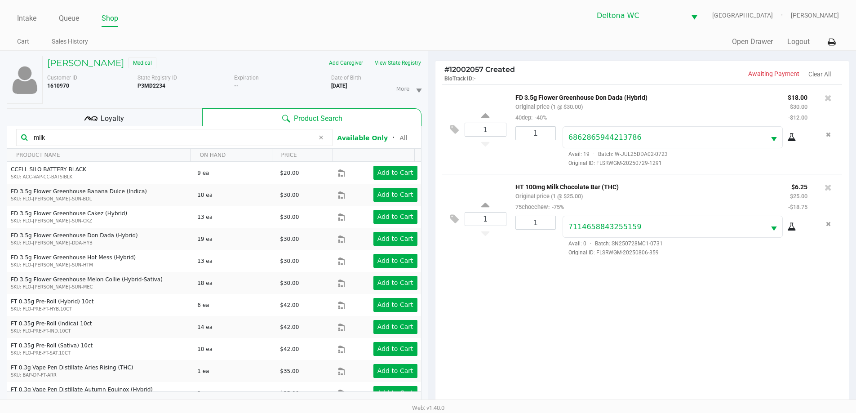
scroll to position [97, 0]
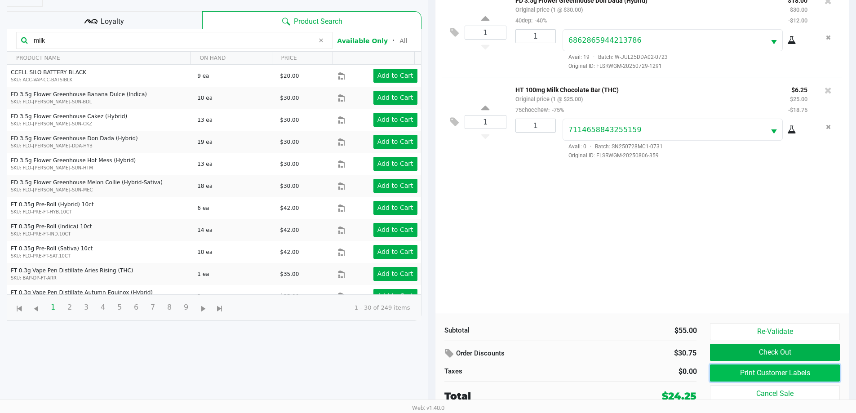
click at [787, 373] on button "Print Customer Labels" at bounding box center [774, 372] width 129 height 17
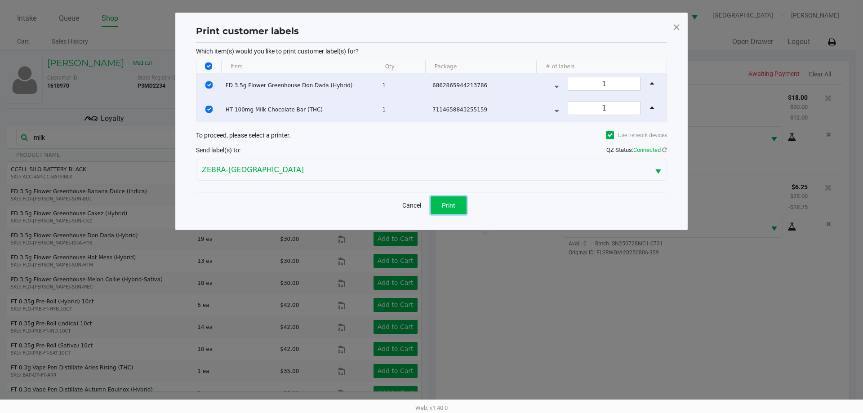
click at [457, 204] on button "Print" at bounding box center [448, 205] width 36 height 18
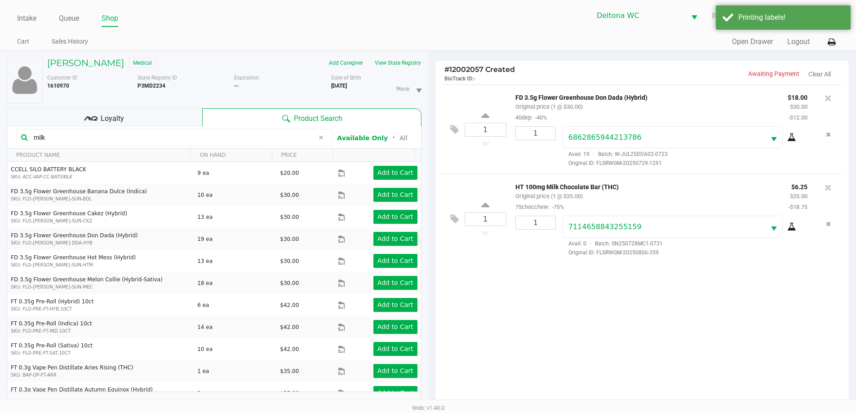
click at [147, 118] on div "Loyalty" at bounding box center [104, 117] width 195 height 18
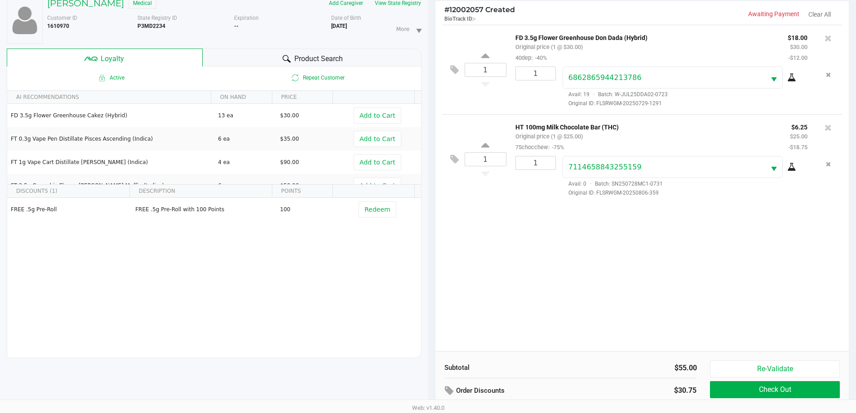
scroll to position [108, 0]
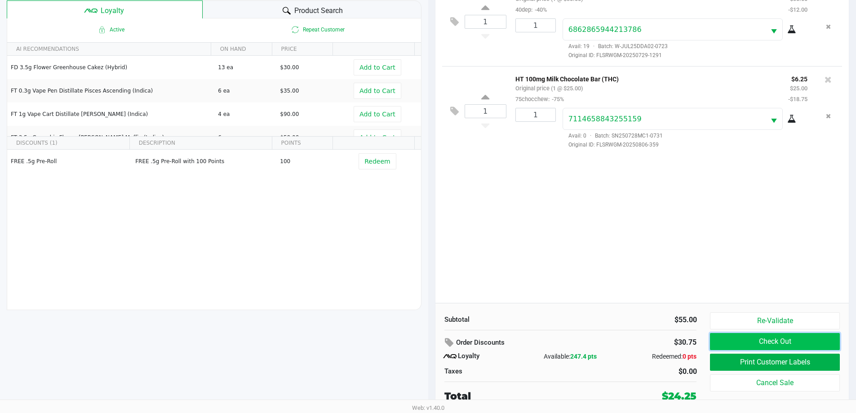
click at [717, 343] on button "Check Out" at bounding box center [774, 341] width 129 height 17
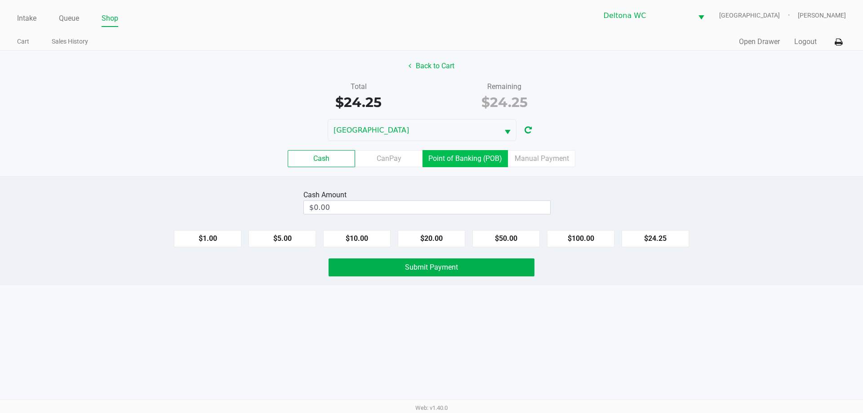
click at [483, 154] on label "Point of Banking (POB)" at bounding box center [464, 158] width 85 height 17
click at [0, 0] on 7 "Point of Banking (POB)" at bounding box center [0, 0] width 0 height 0
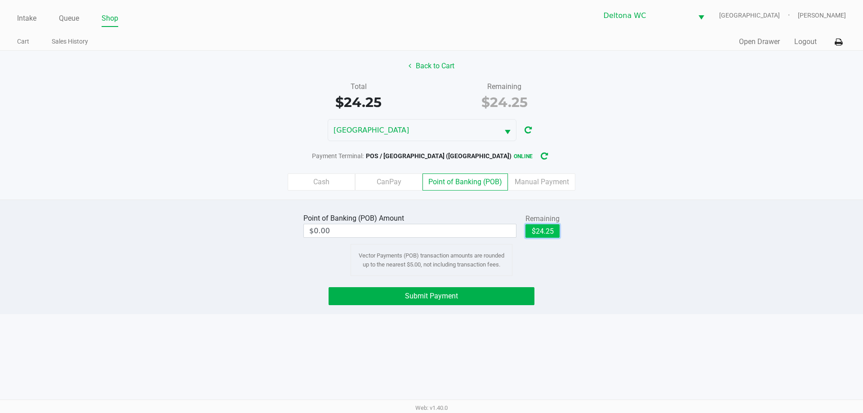
click at [542, 233] on button "$24.25" at bounding box center [542, 230] width 34 height 13
type input "$24.25"
click at [514, 296] on button "Submit Payment" at bounding box center [431, 296] width 206 height 18
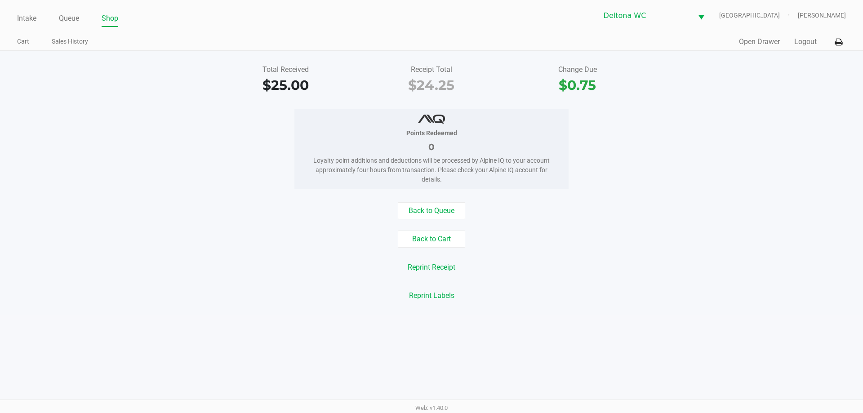
click at [754, 43] on button "Open Drawer" at bounding box center [759, 41] width 41 height 11
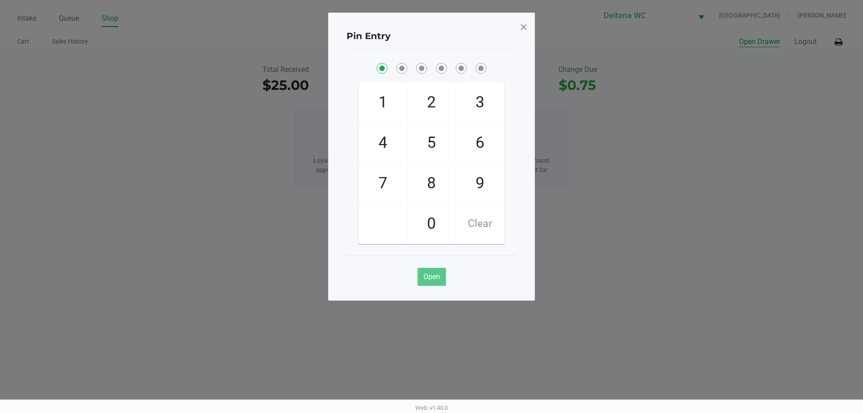
checkbox input "true"
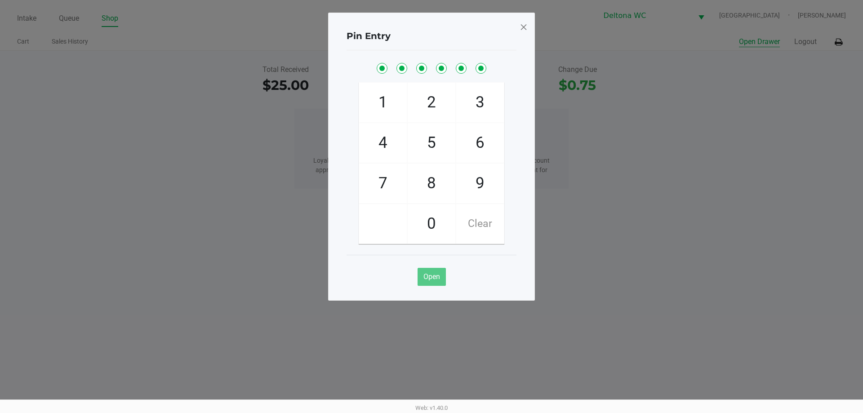
checkbox input "true"
click at [524, 31] on span at bounding box center [523, 27] width 8 height 14
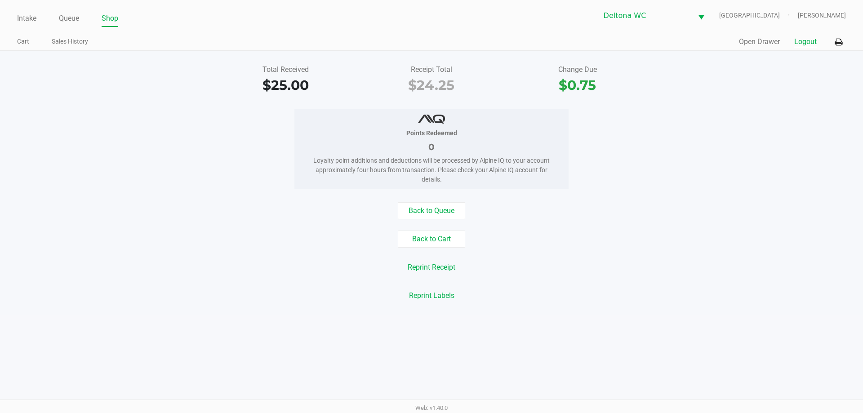
click at [799, 44] on button "Logout" at bounding box center [805, 41] width 22 height 11
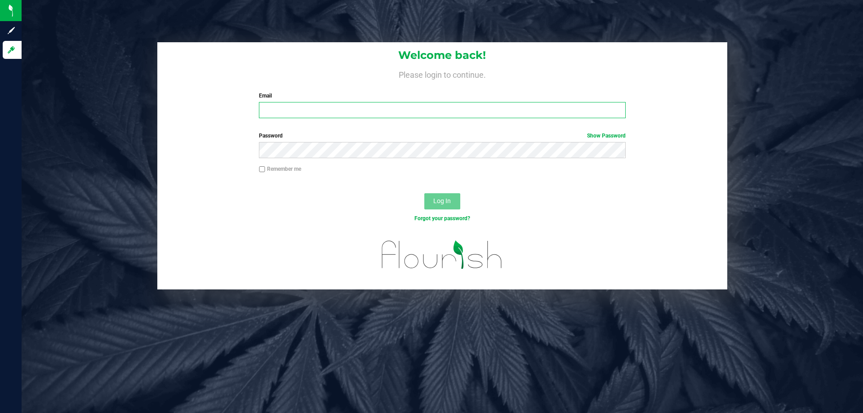
click at [418, 112] on input "Email" at bounding box center [442, 110] width 366 height 16
type input "alperez@liveparallel.com"
click at [424, 193] on button "Log In" at bounding box center [442, 201] width 36 height 16
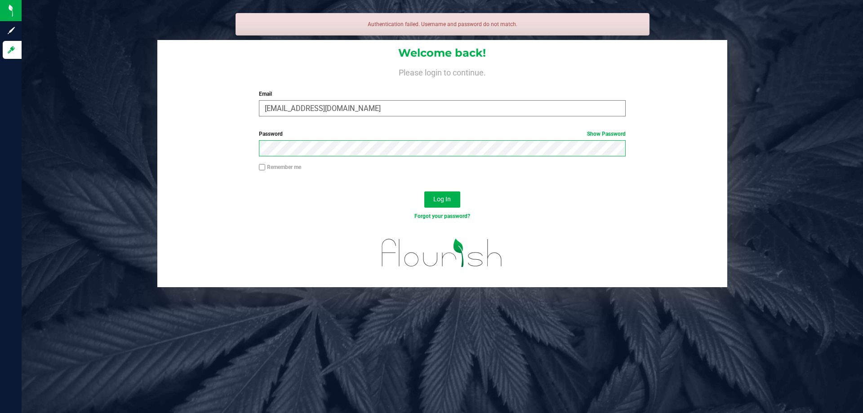
click at [424, 191] on button "Log In" at bounding box center [442, 199] width 36 height 16
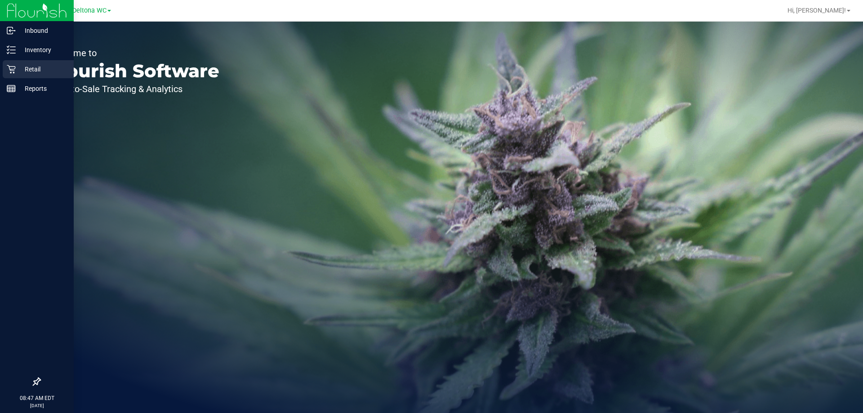
click at [19, 66] on p "Retail" at bounding box center [43, 69] width 54 height 11
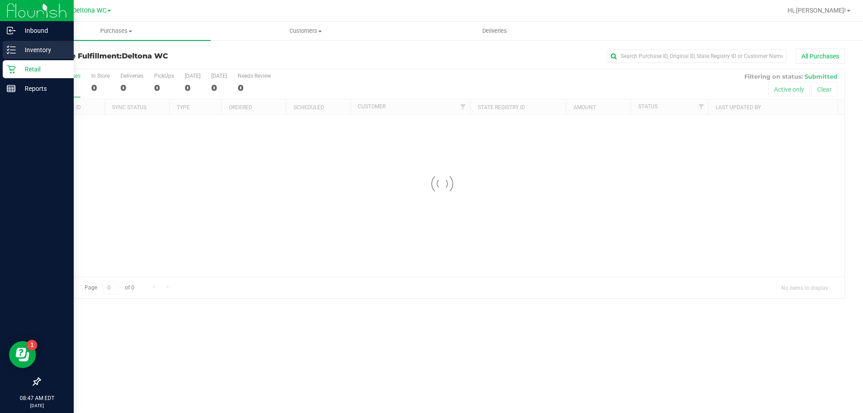
click at [14, 54] on div "Inventory" at bounding box center [38, 50] width 71 height 18
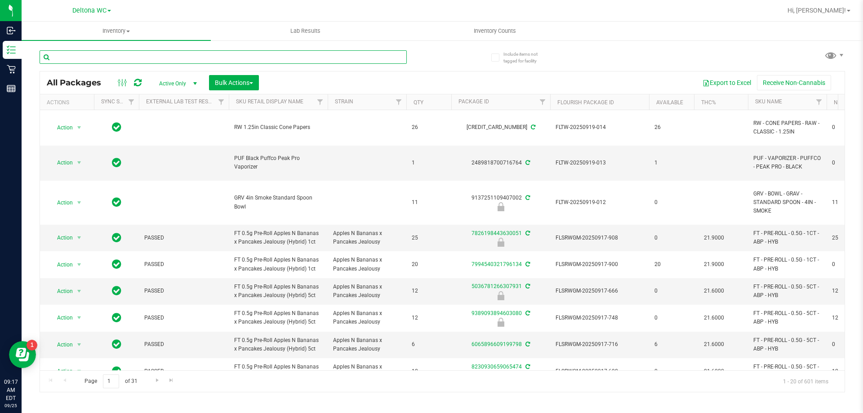
click at [132, 55] on input "text" at bounding box center [223, 56] width 367 height 13
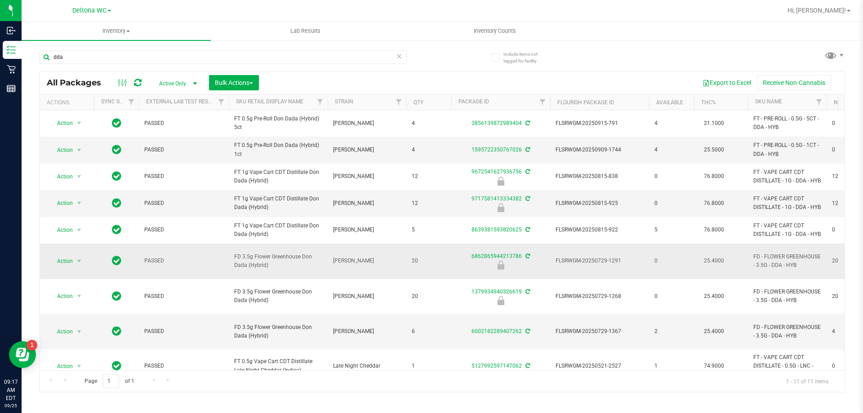
click at [262, 270] on span "FD 3.5g Flower Greenhouse Don Dada (Hybrid)" at bounding box center [278, 261] width 88 height 17
copy tr "FD 3.5g Flower Greenhouse Don Dada (Hybrid)"
click at [166, 61] on input "dda" at bounding box center [223, 56] width 367 height 13
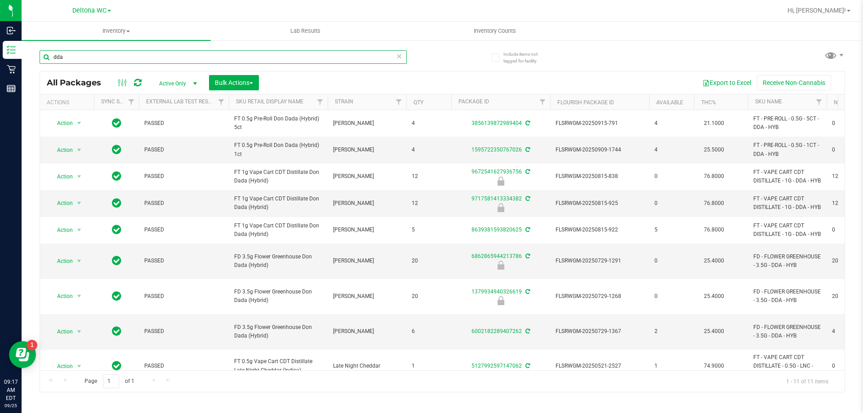
click at [166, 61] on input "dda" at bounding box center [223, 56] width 367 height 13
paste input "FD 3.5g Flower Greenhouse Don Dada (Hybrid)"
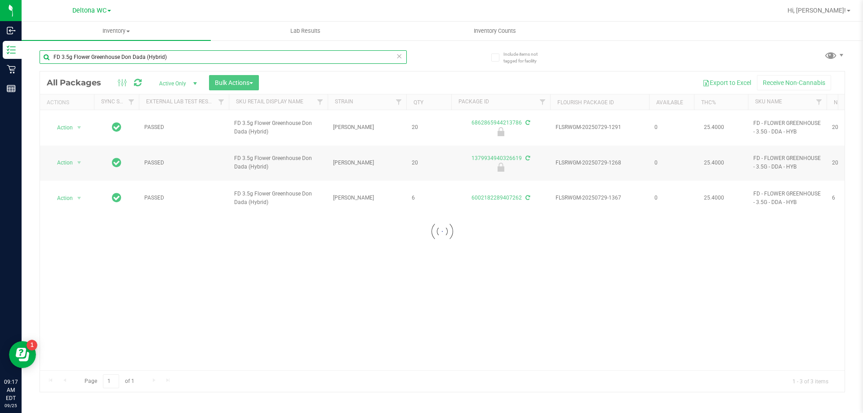
type input "FD 3.5g Flower Greenhouse Don Dada (Hybrid)"
click at [406, 217] on div at bounding box center [442, 231] width 804 height 320
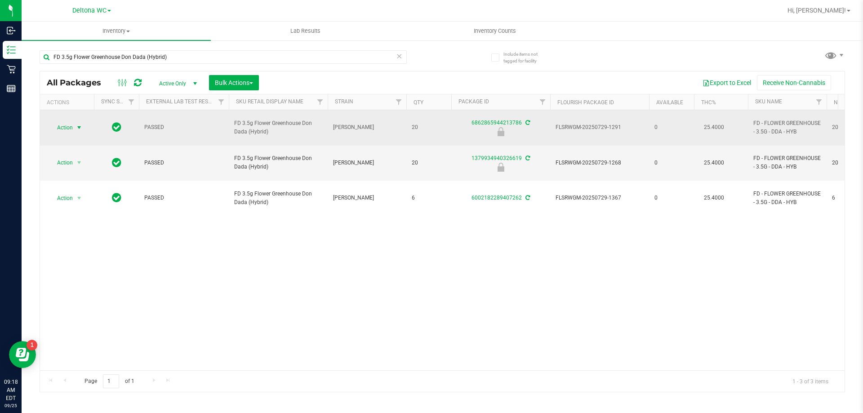
click at [71, 124] on span "Action" at bounding box center [61, 127] width 24 height 13
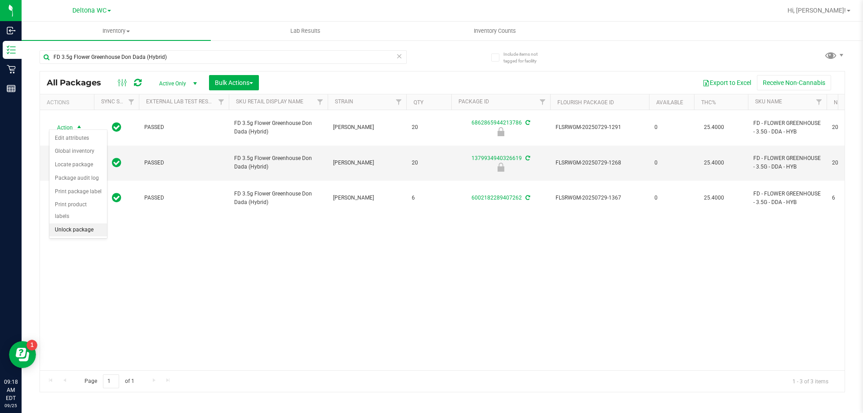
click at [75, 223] on li "Unlock package" at bounding box center [78, 229] width 58 height 13
click at [475, 296] on div "Action Action Create package Edit attributes Global inventory Locate package Lo…" at bounding box center [442, 240] width 804 height 260
